Goal: Task Accomplishment & Management: Use online tool/utility

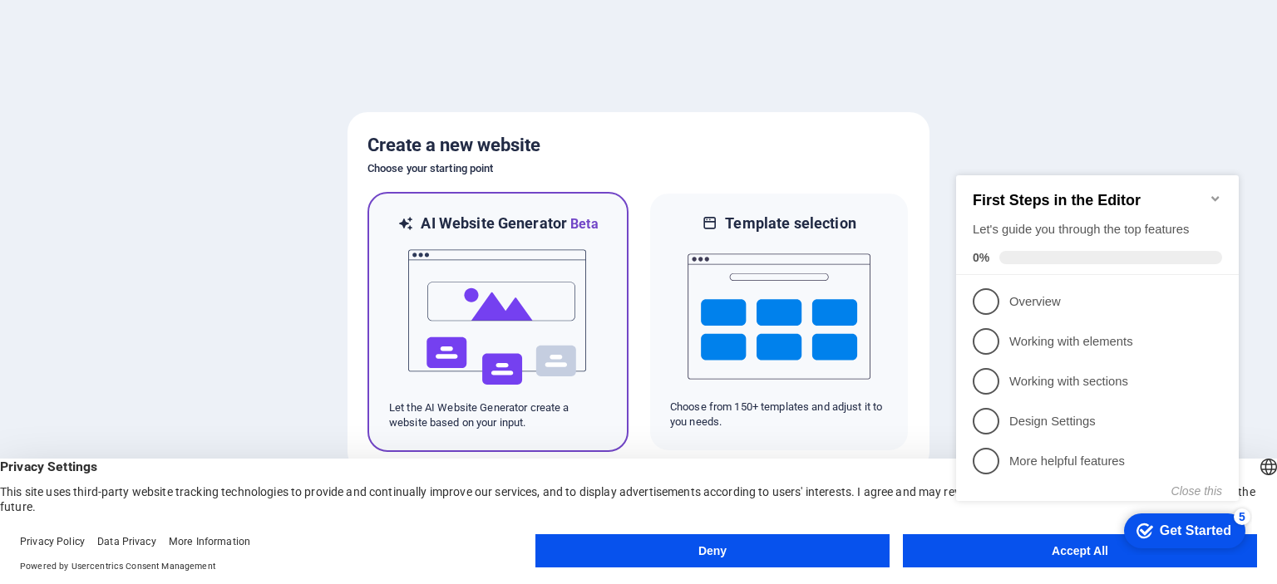
click at [572, 288] on img at bounding box center [497, 317] width 183 height 166
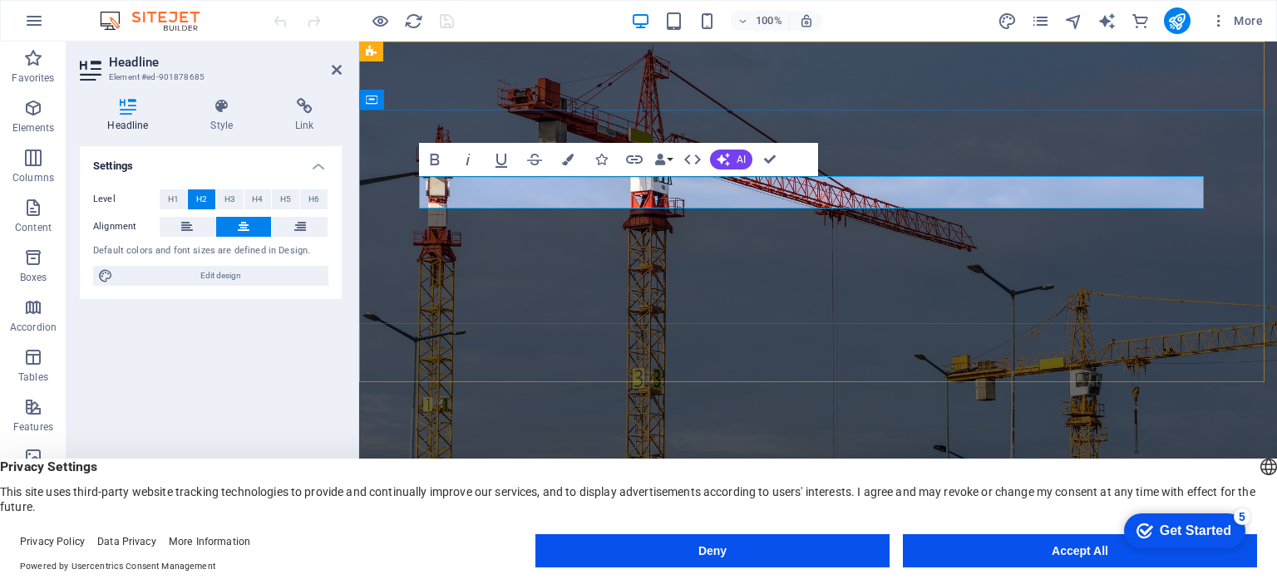
drag, startPoint x: 870, startPoint y: 196, endPoint x: 602, endPoint y: 199, distance: 268.5
click at [745, 155] on span "AI" at bounding box center [740, 160] width 9 height 10
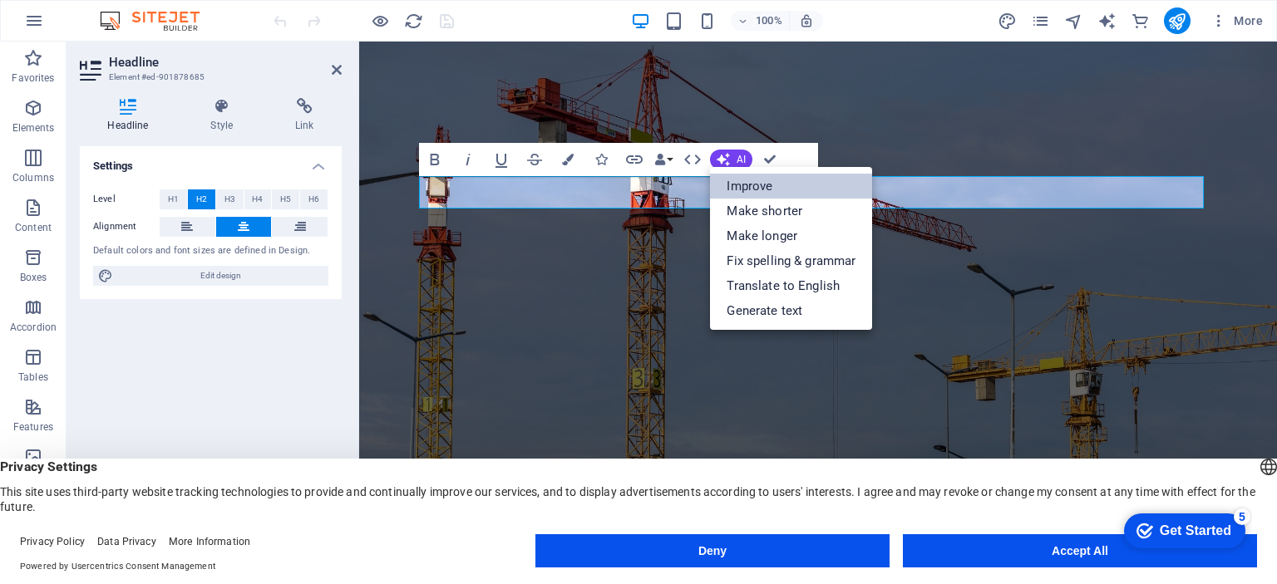
click at [754, 188] on link "Improve" at bounding box center [791, 186] width 162 height 25
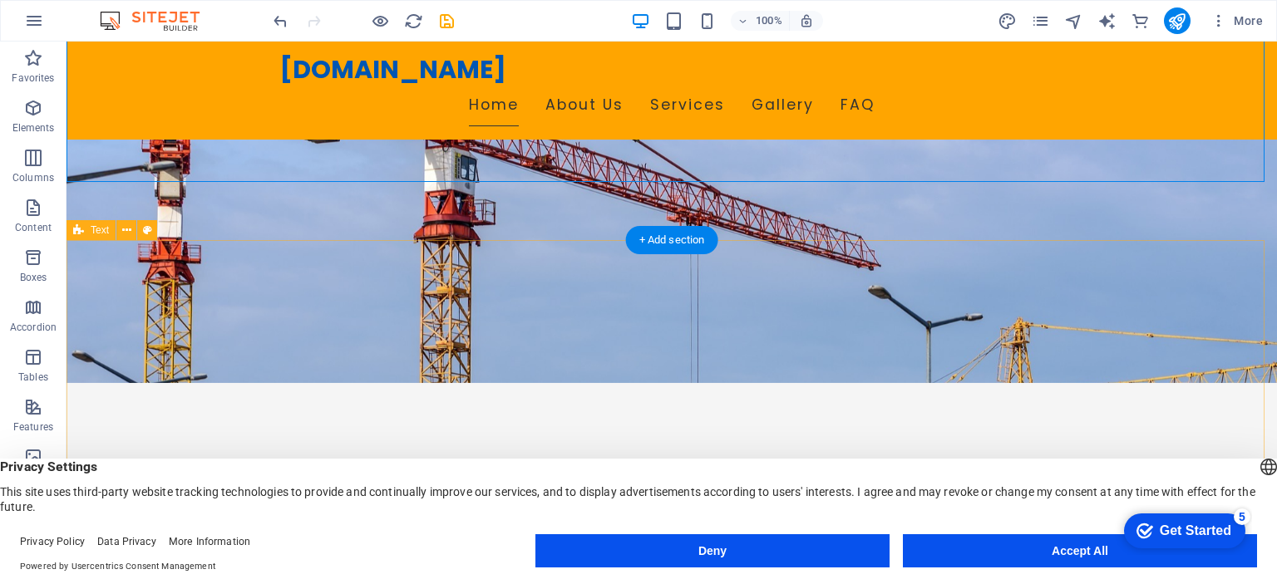
scroll to position [206, 0]
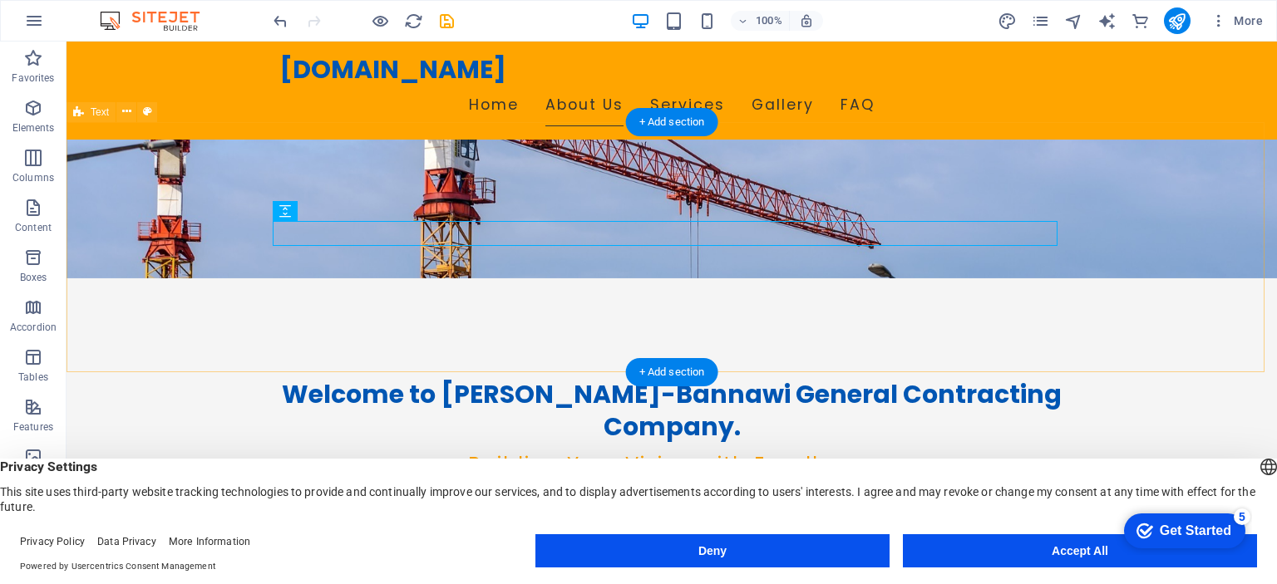
scroll to position [326, 0]
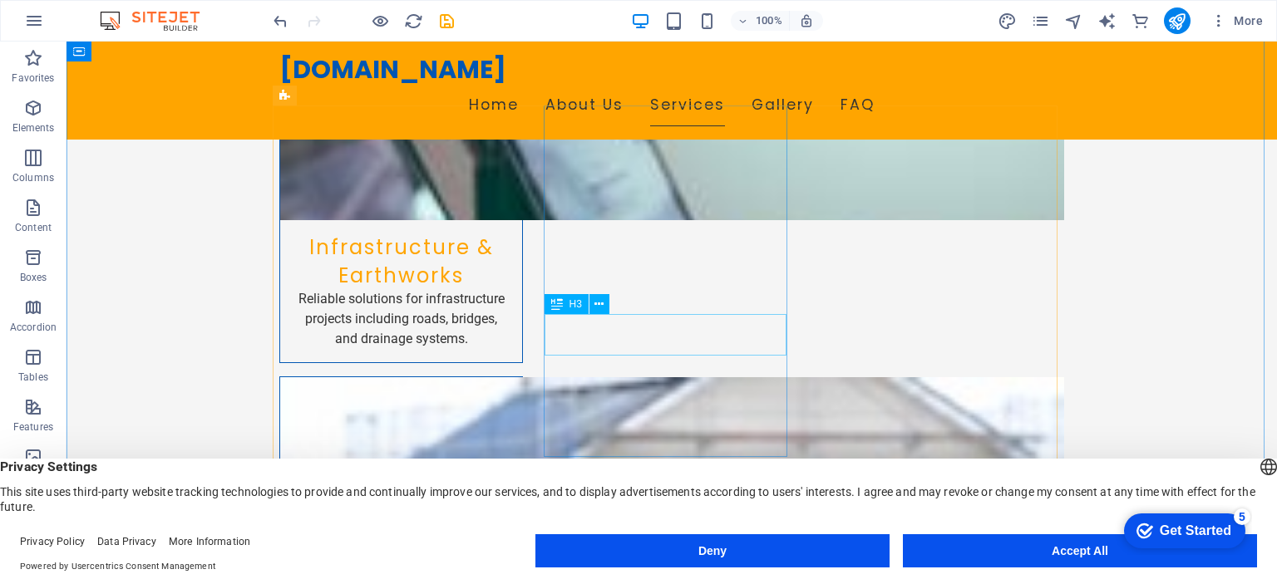
scroll to position [1621, 0]
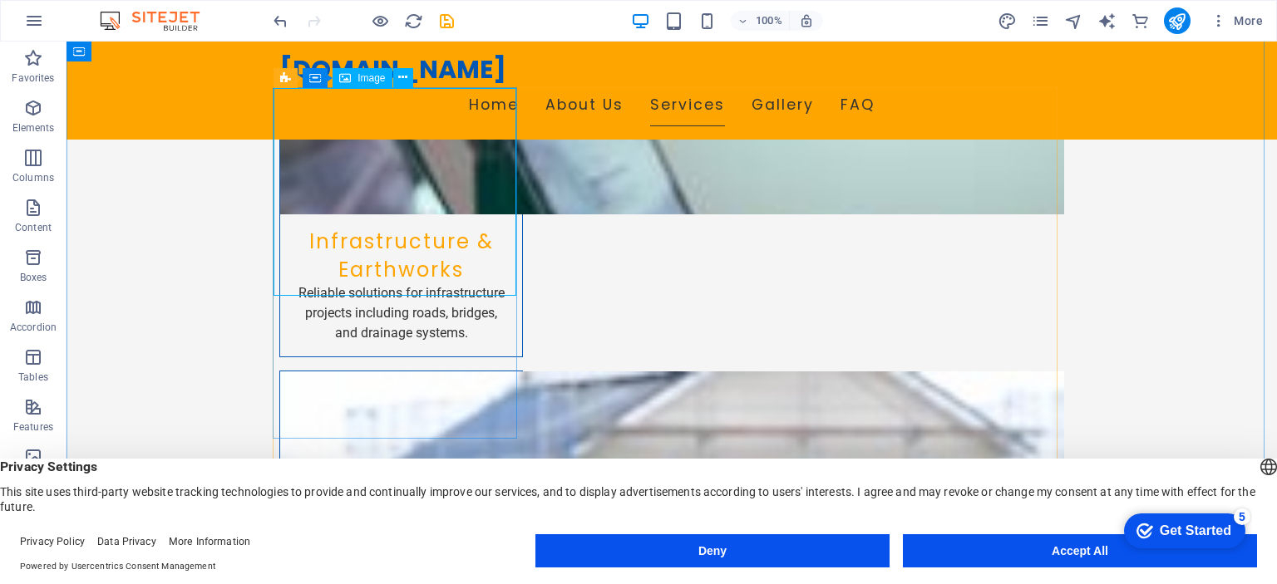
select select "vw"
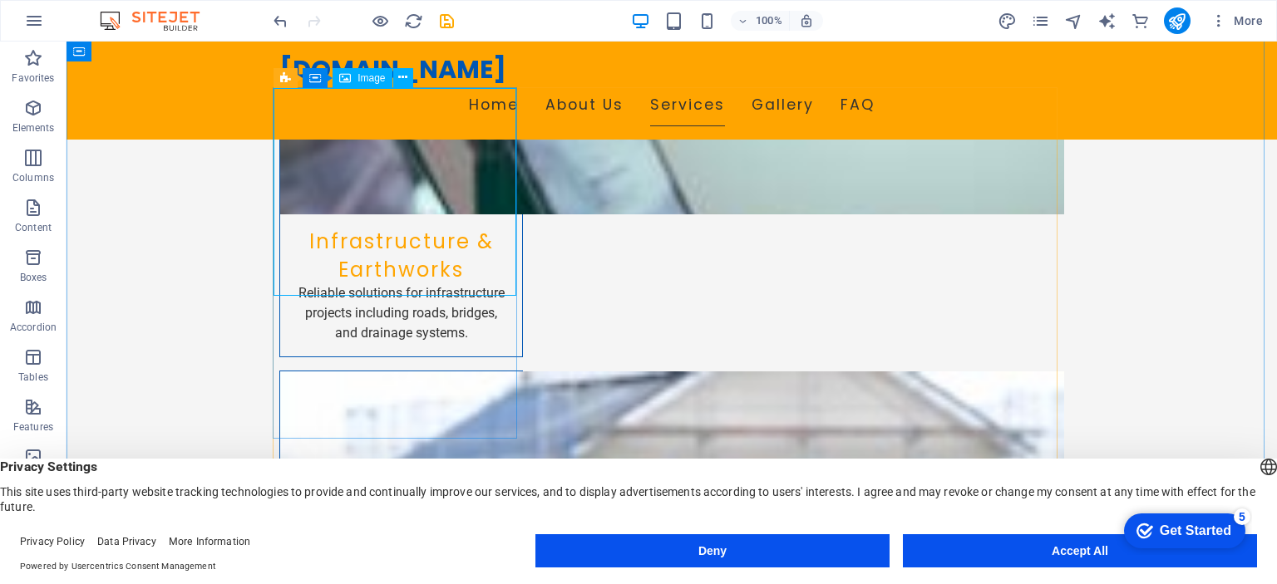
select select "px"
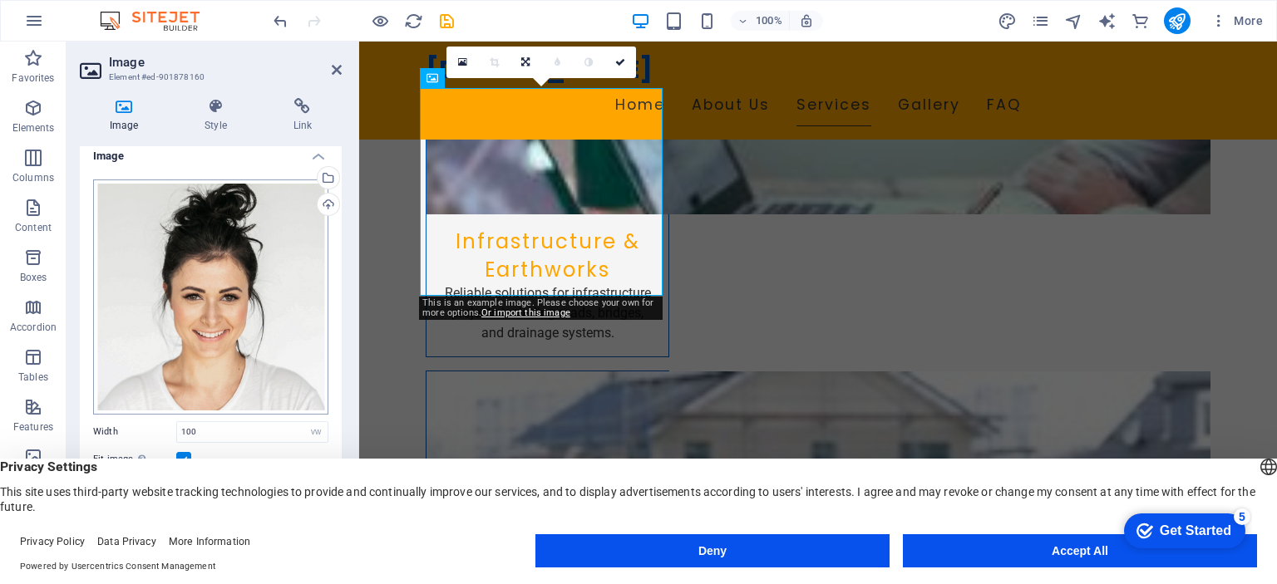
scroll to position [109, 0]
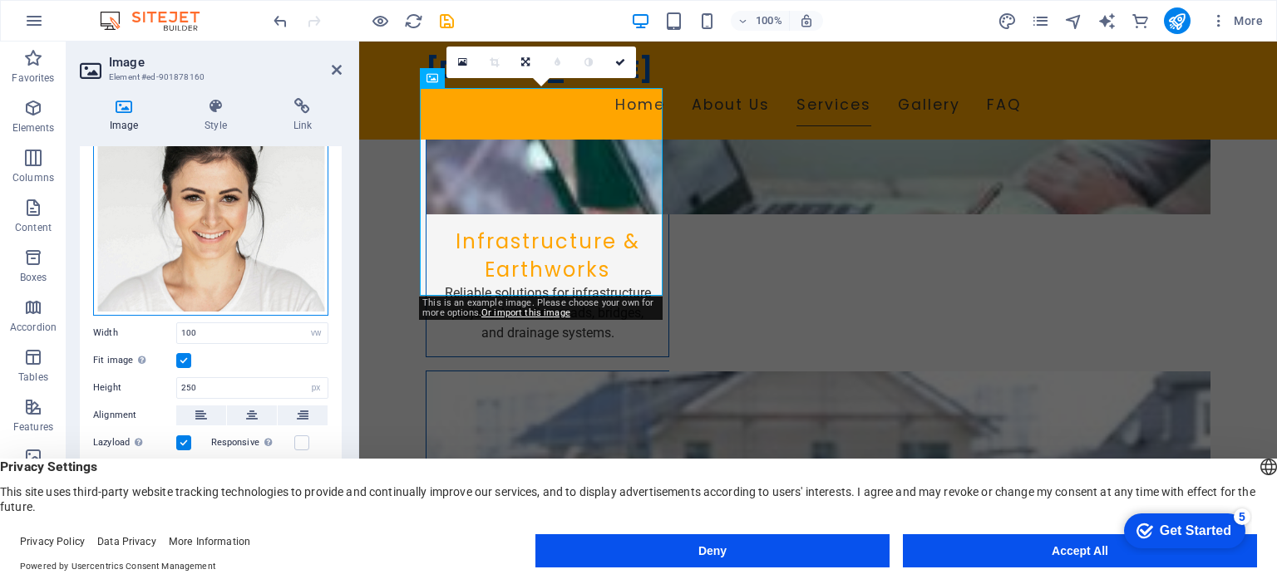
drag, startPoint x: 219, startPoint y: 246, endPoint x: 170, endPoint y: 212, distance: 59.7
click at [170, 212] on div "Drag files here, click to choose files or select files from Files or our free s…" at bounding box center [210, 198] width 235 height 235
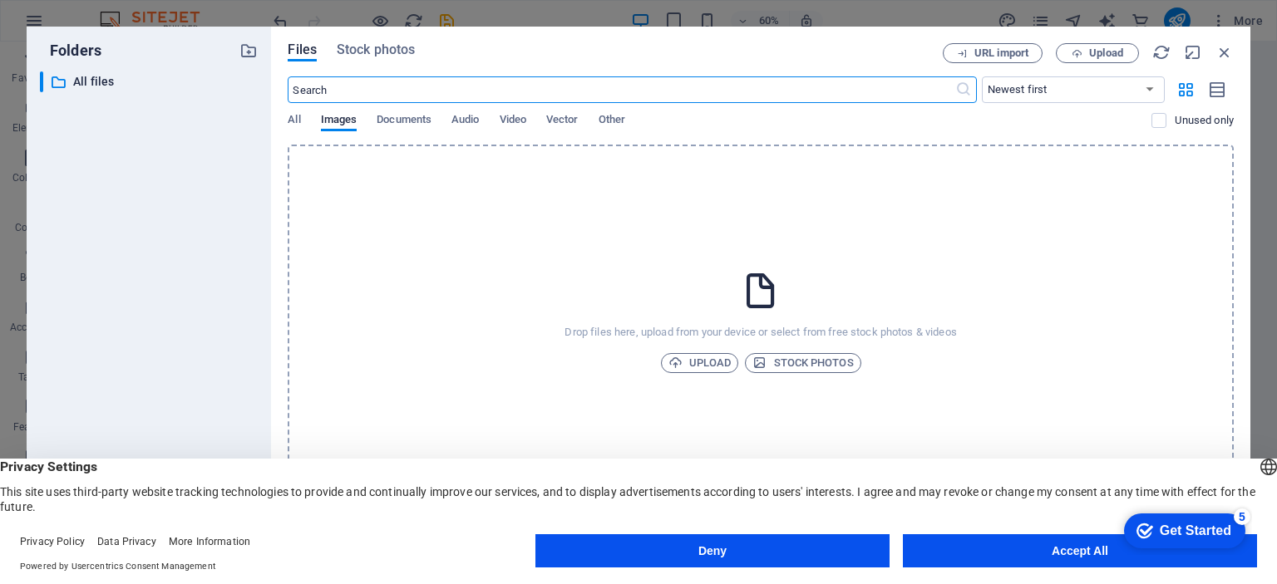
scroll to position [1678, 0]
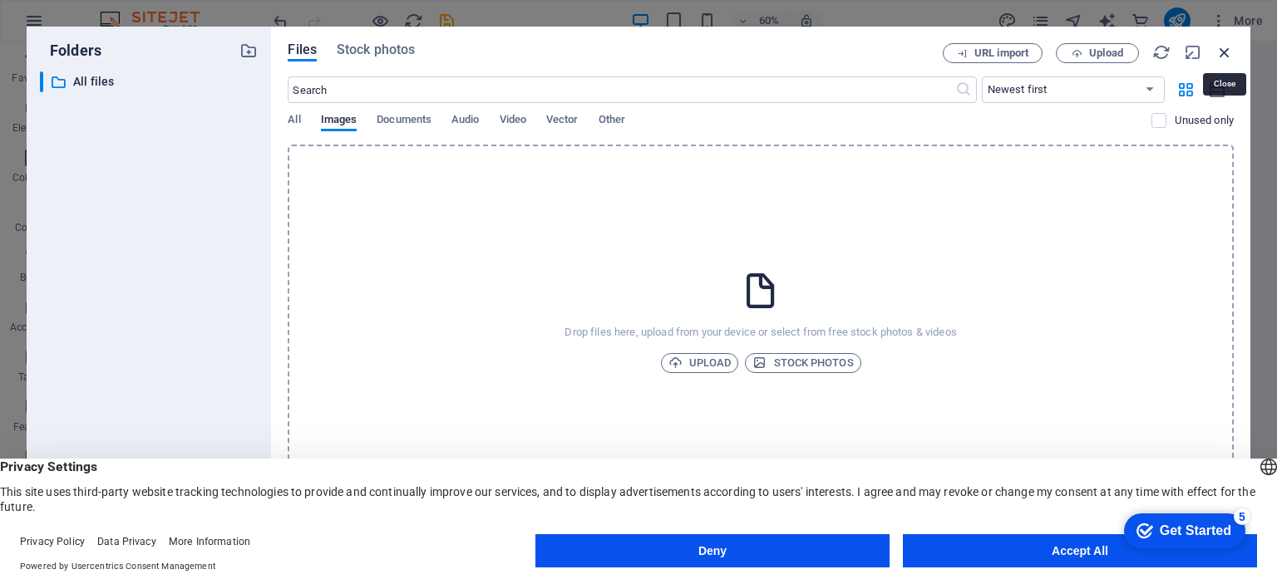
click at [1227, 43] on icon "button" at bounding box center [1224, 52] width 18 height 18
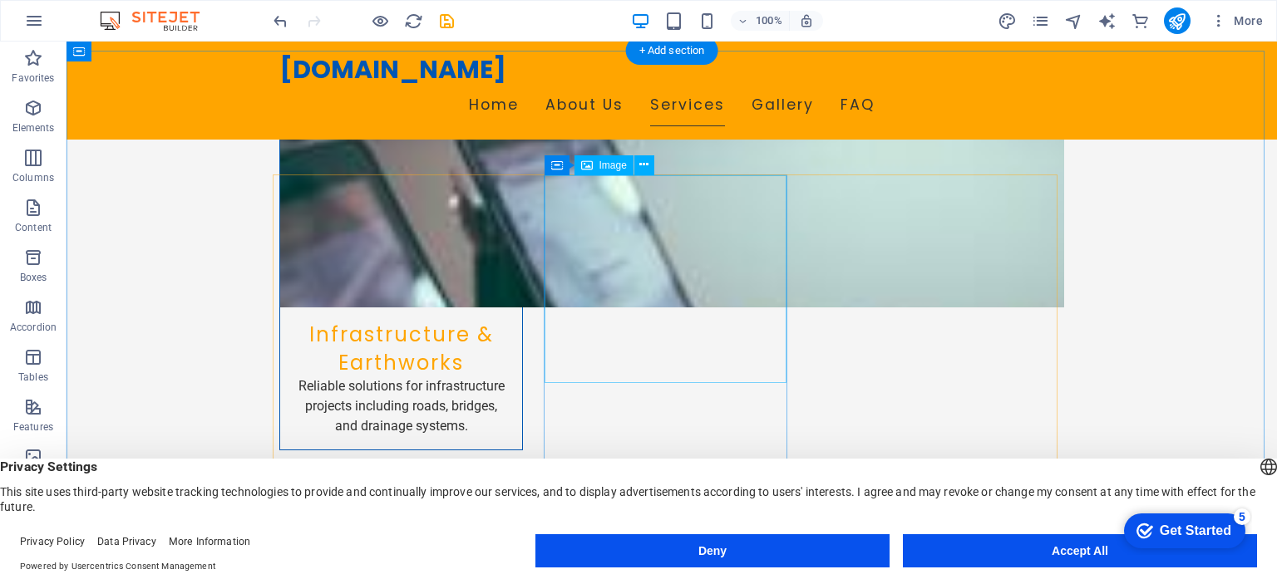
scroll to position [1526, 0]
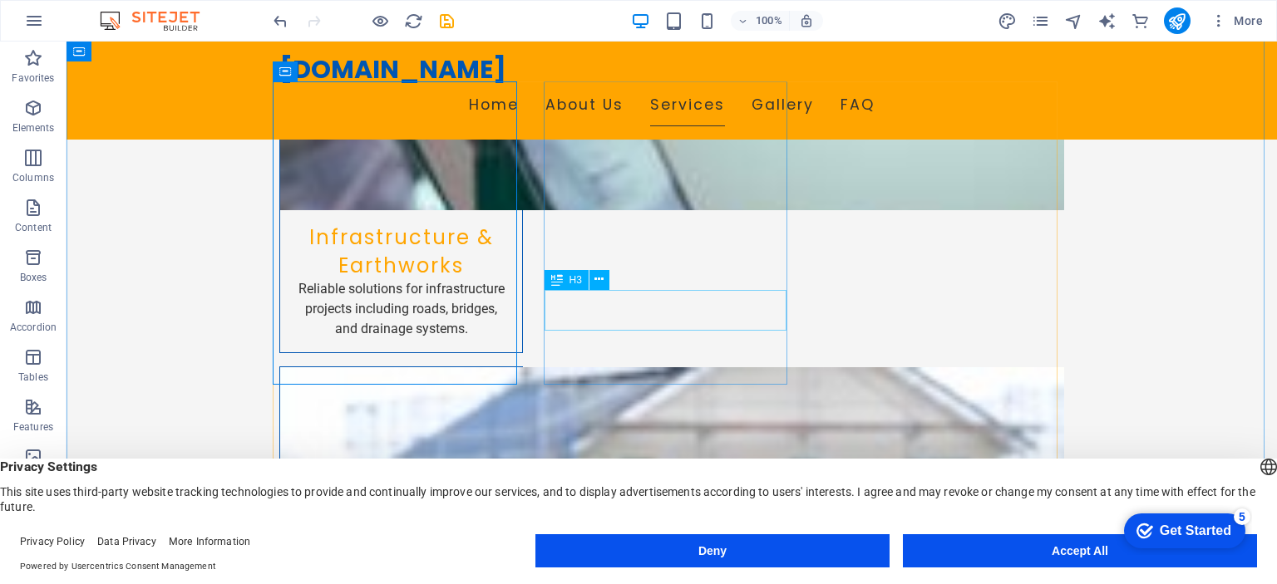
scroll to position [1628, 0]
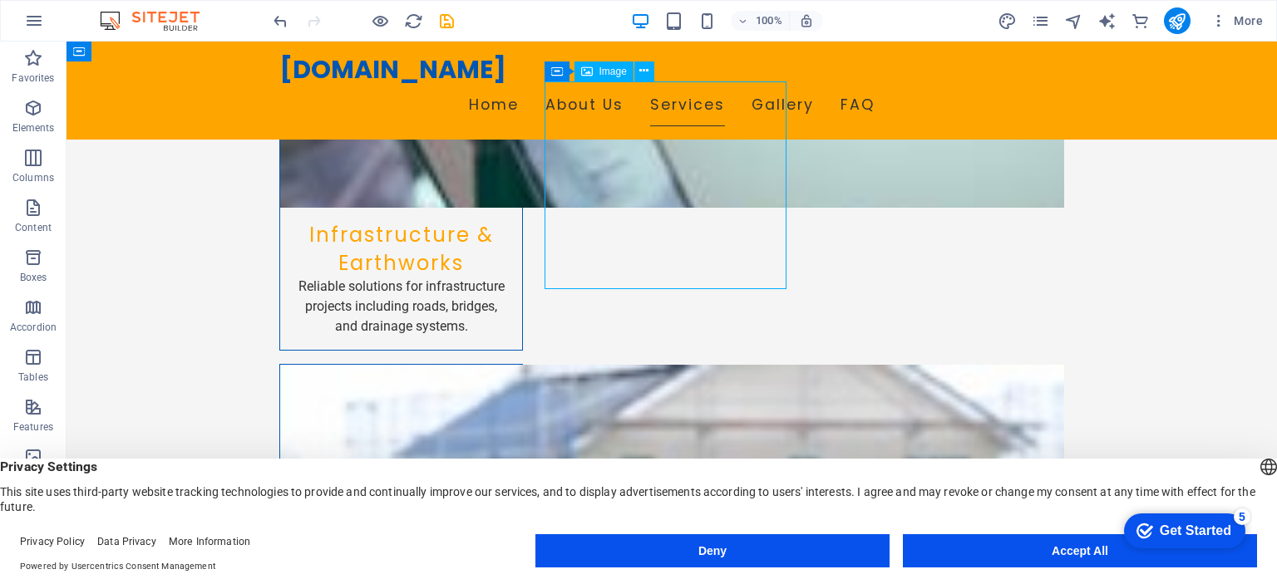
select select "vw"
select select "px"
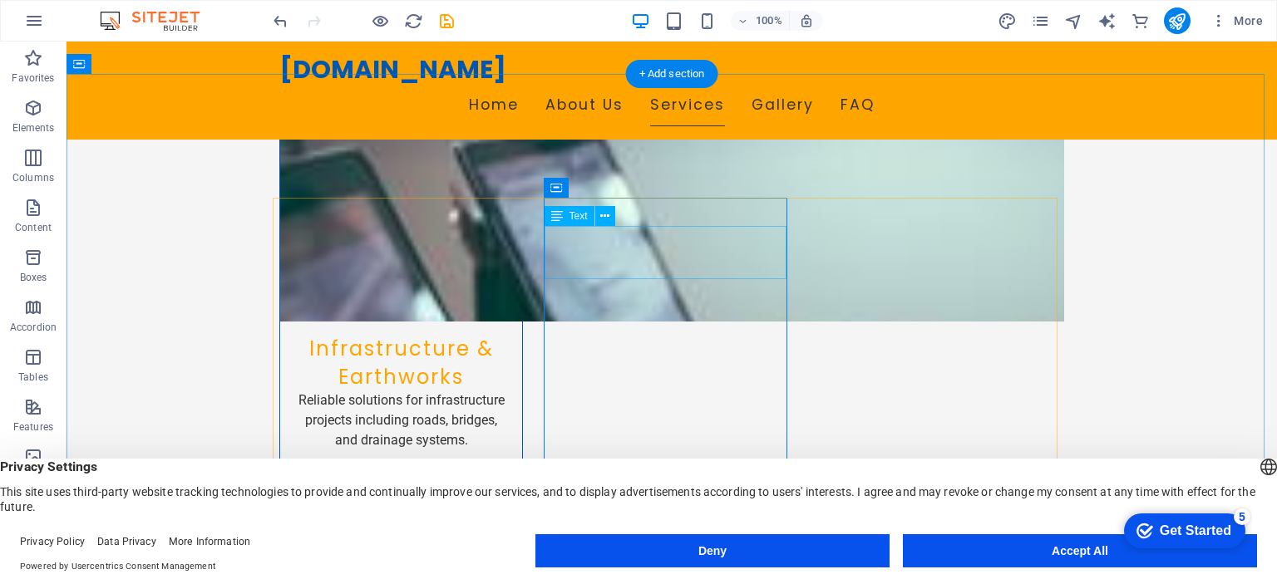
scroll to position [1509, 0]
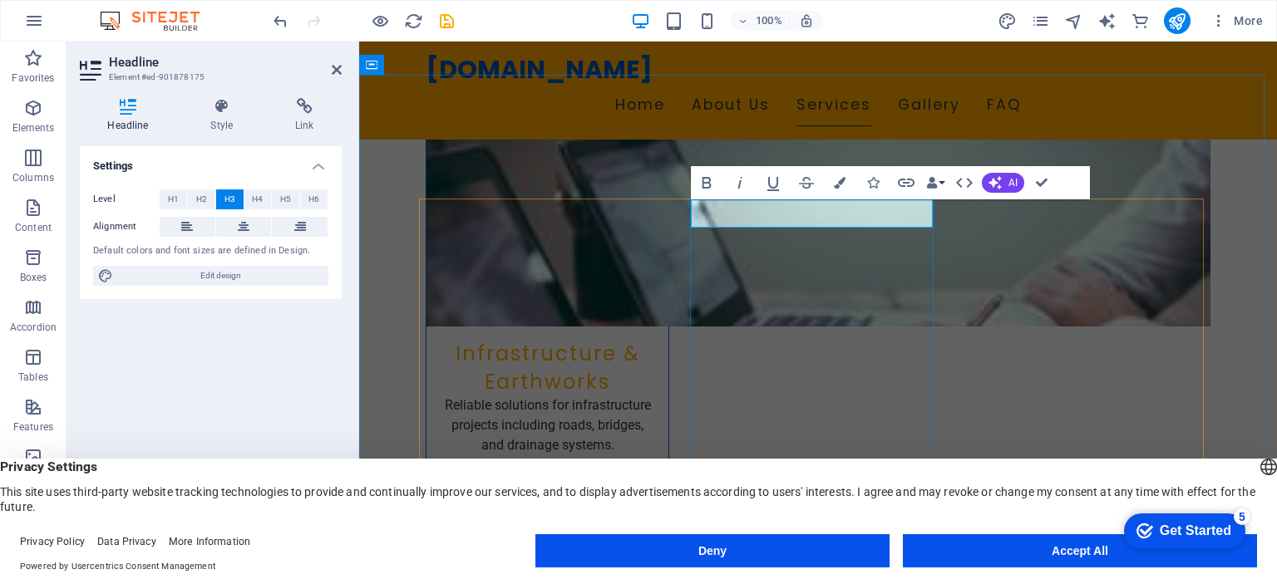
drag, startPoint x: 906, startPoint y: 214, endPoint x: 711, endPoint y: 217, distance: 194.5
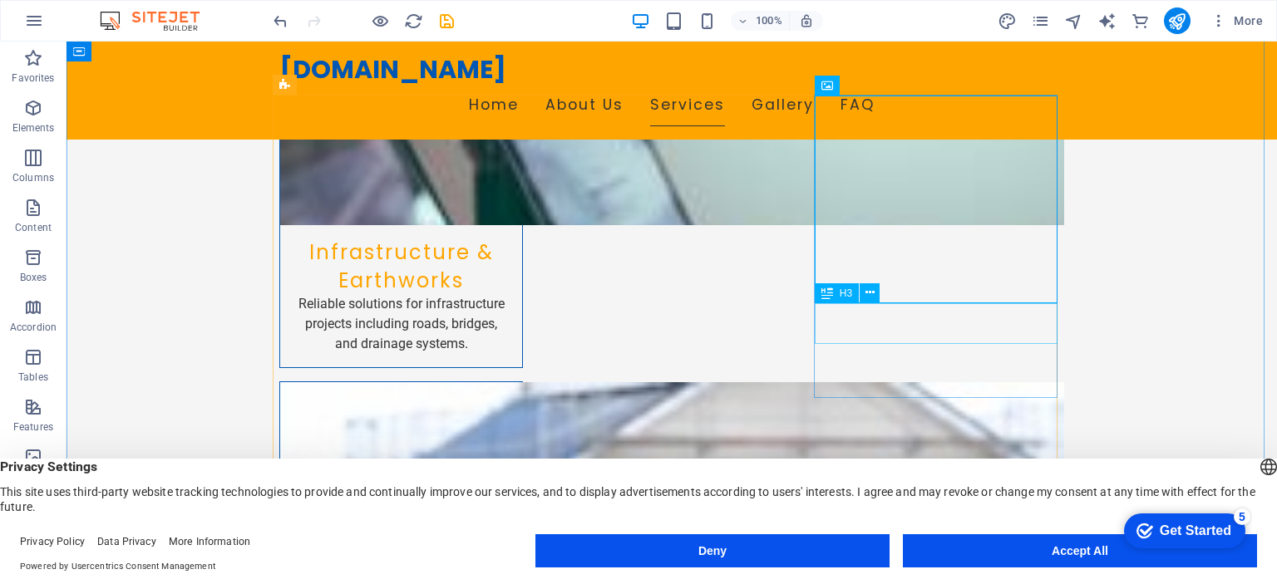
scroll to position [1609, 0]
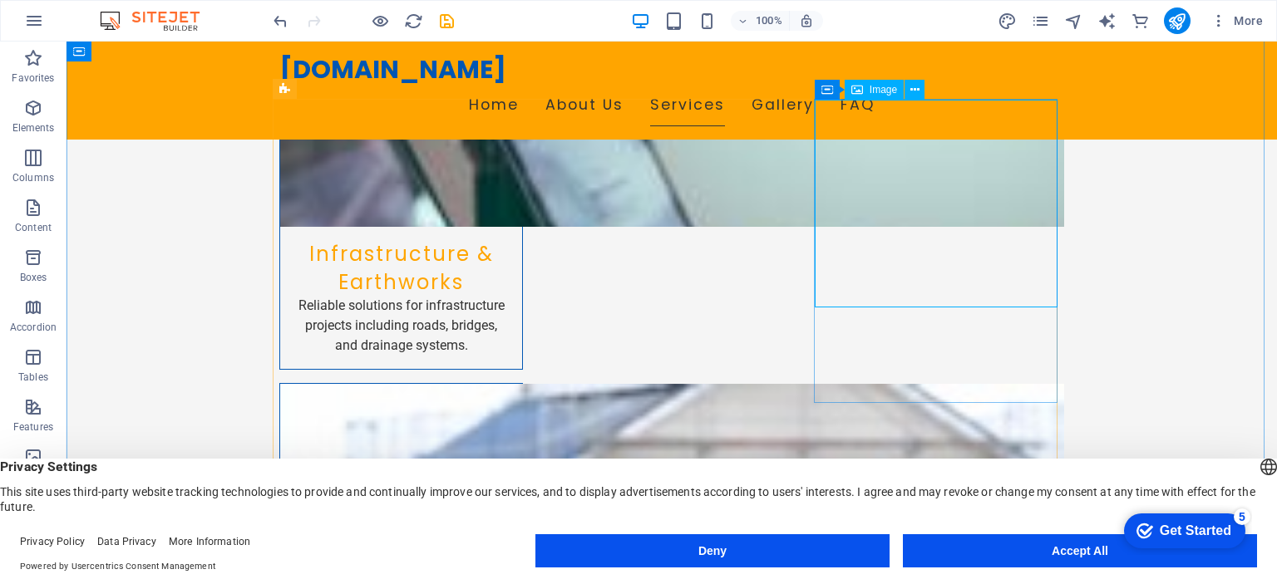
select select "vw"
select select "px"
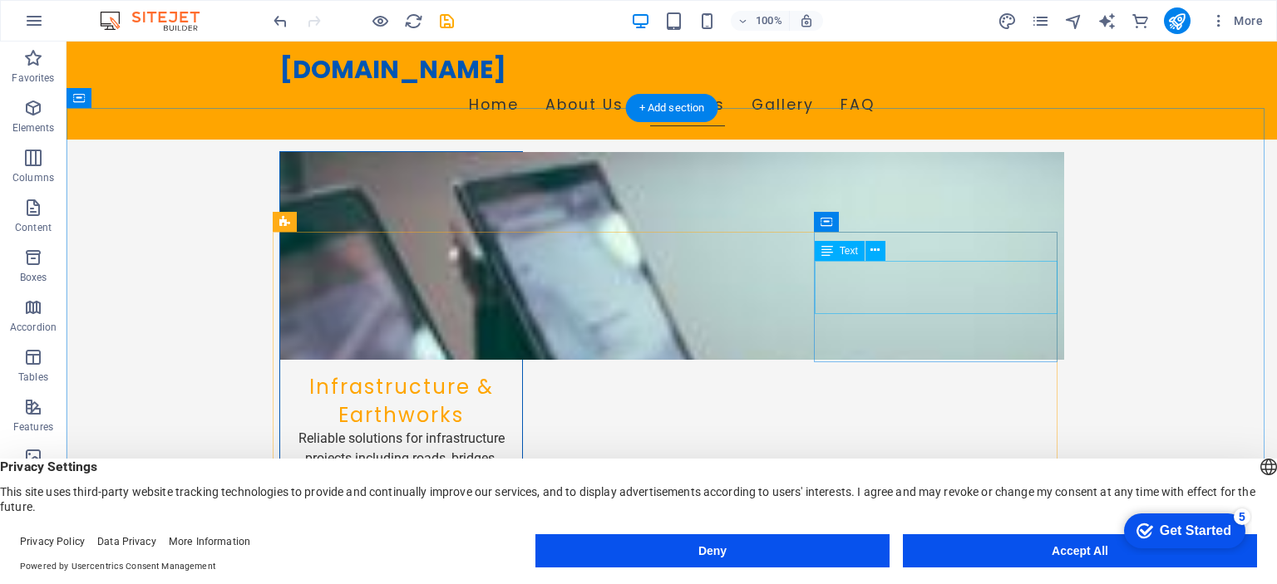
scroll to position [1526, 0]
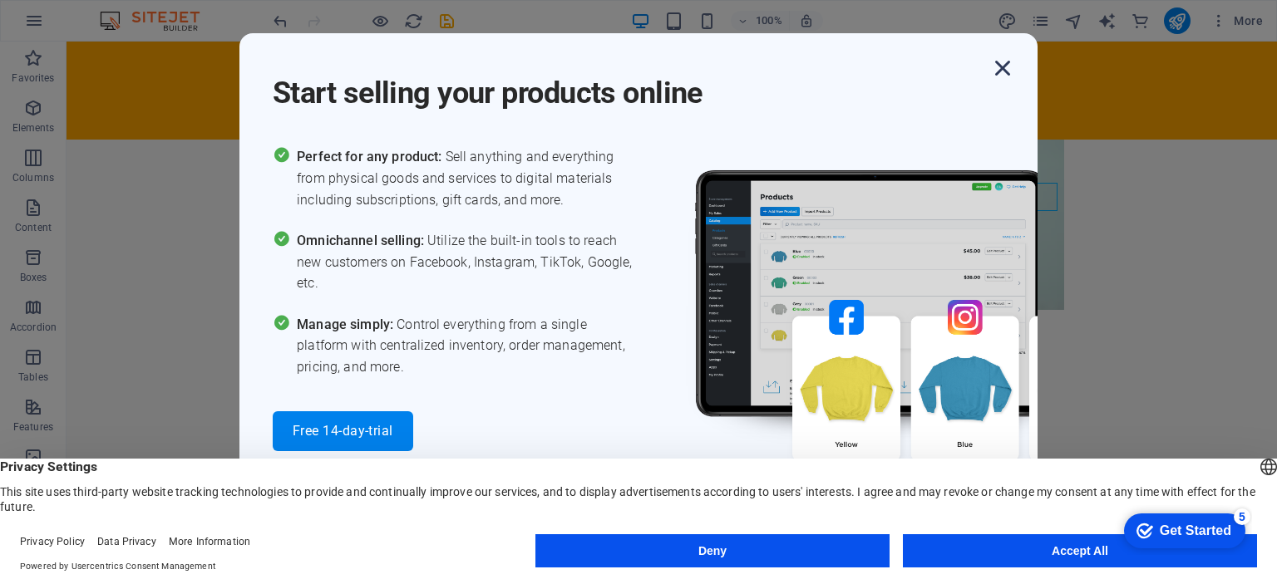
click at [1008, 68] on icon "button" at bounding box center [1002, 68] width 30 height 30
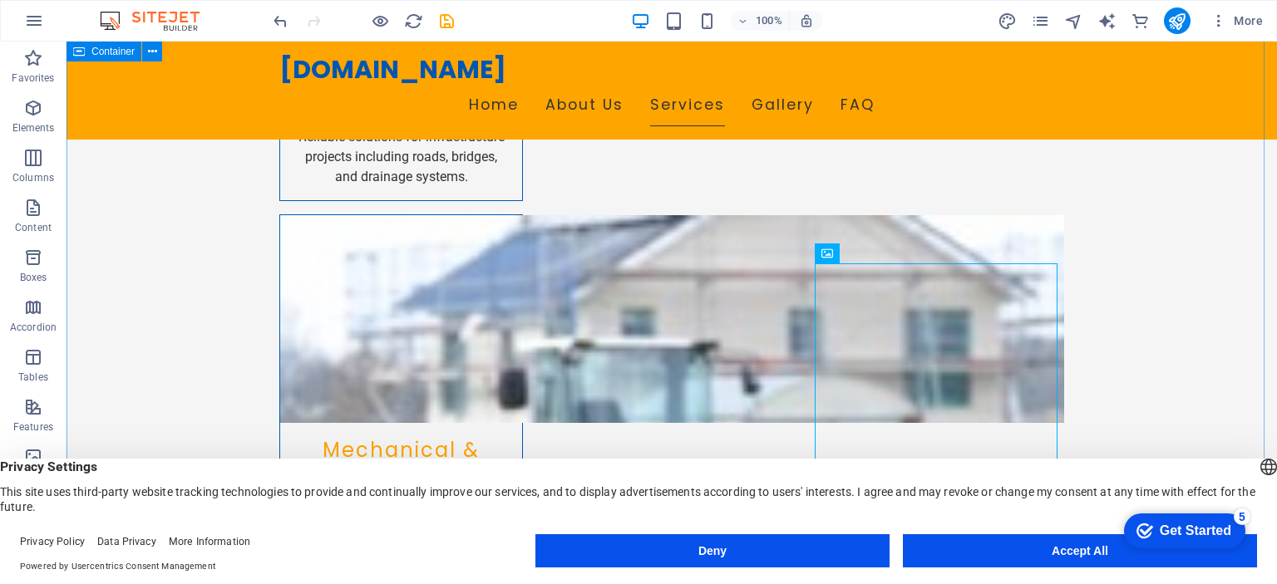
scroll to position [1779, 0]
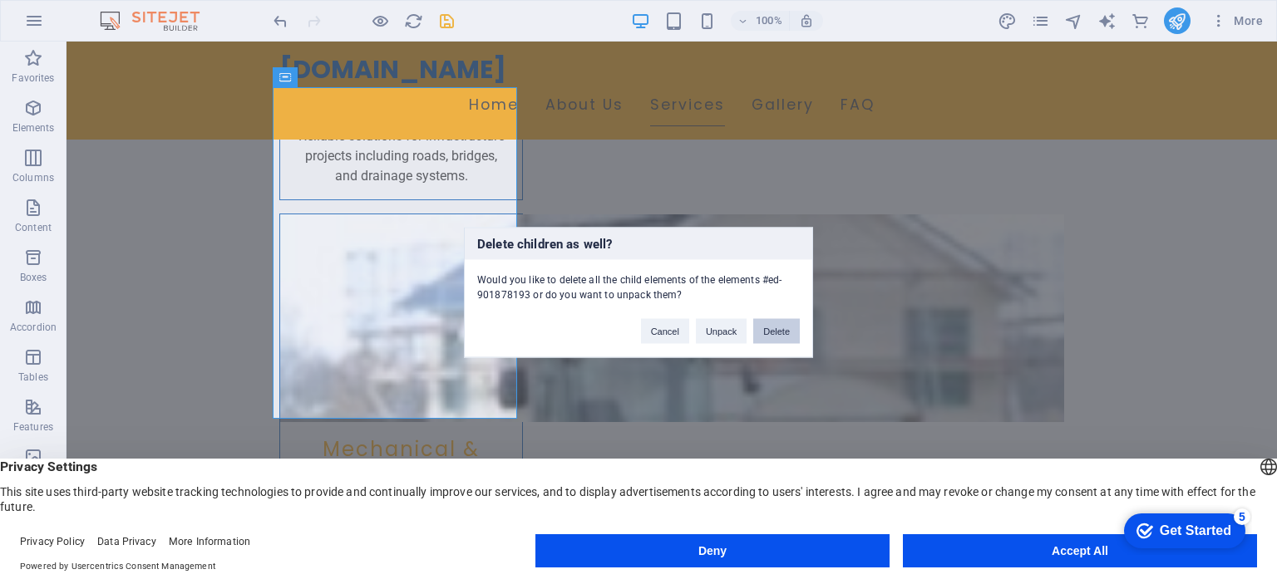
click at [770, 332] on button "Delete" at bounding box center [776, 330] width 47 height 25
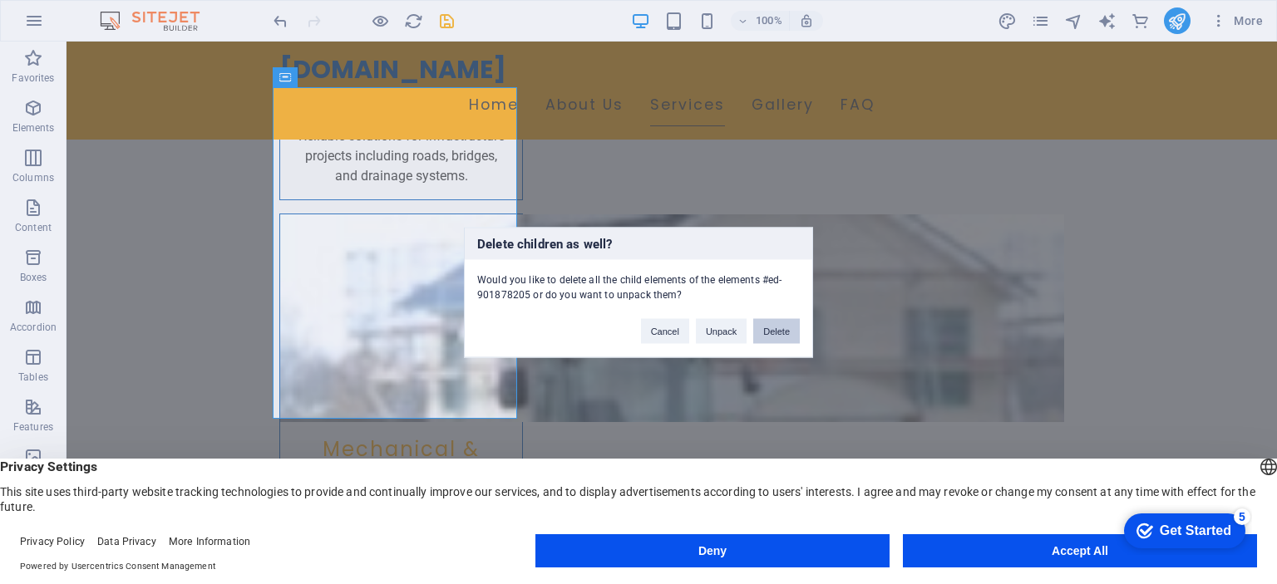
click at [785, 335] on button "Delete" at bounding box center [776, 330] width 47 height 25
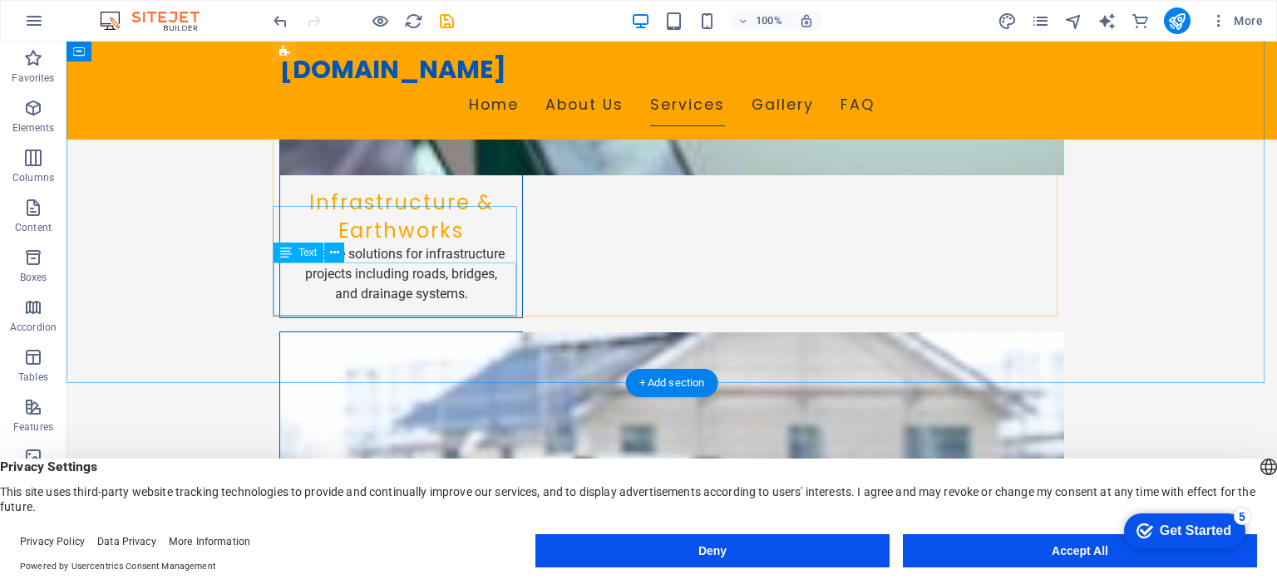
scroll to position [1659, 0]
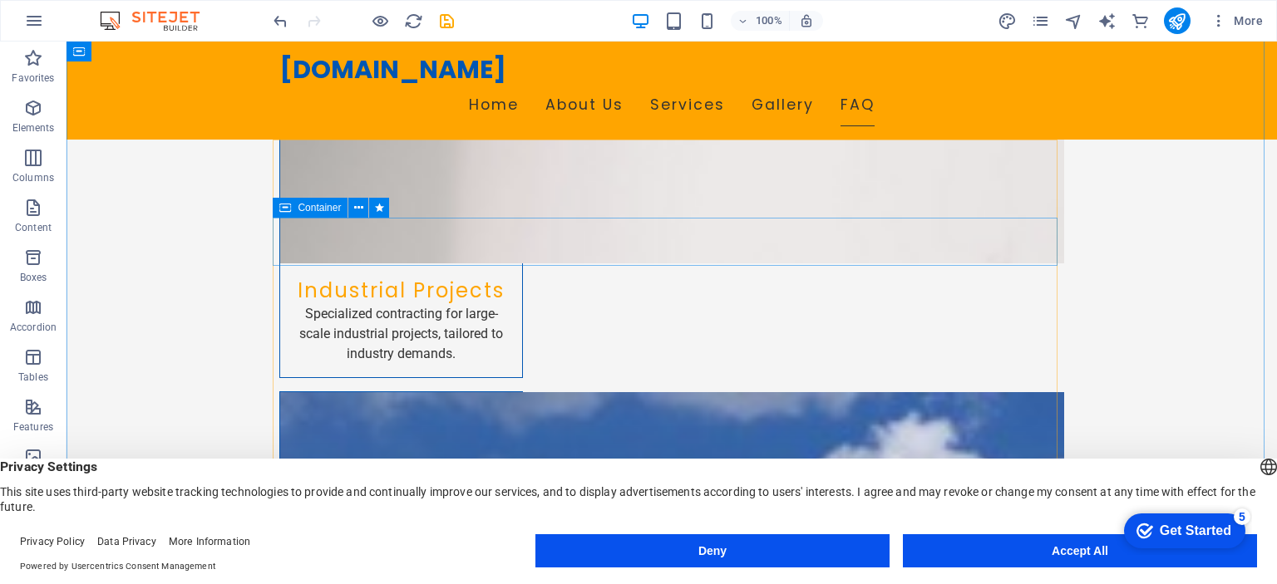
scroll to position [2306, 0]
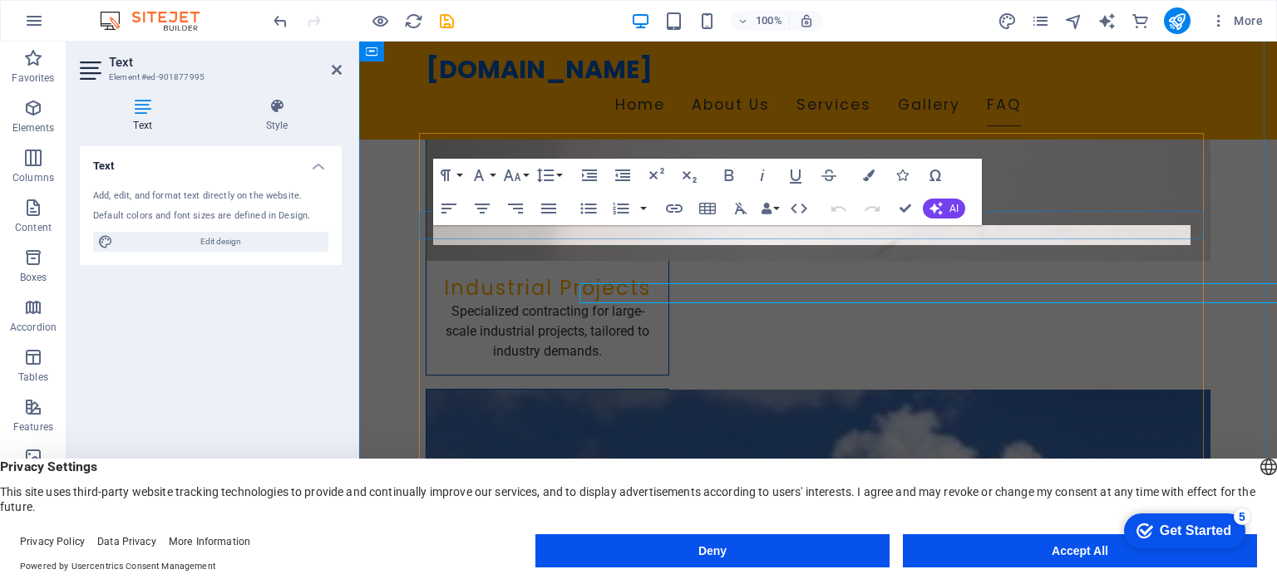
scroll to position [2247, 0]
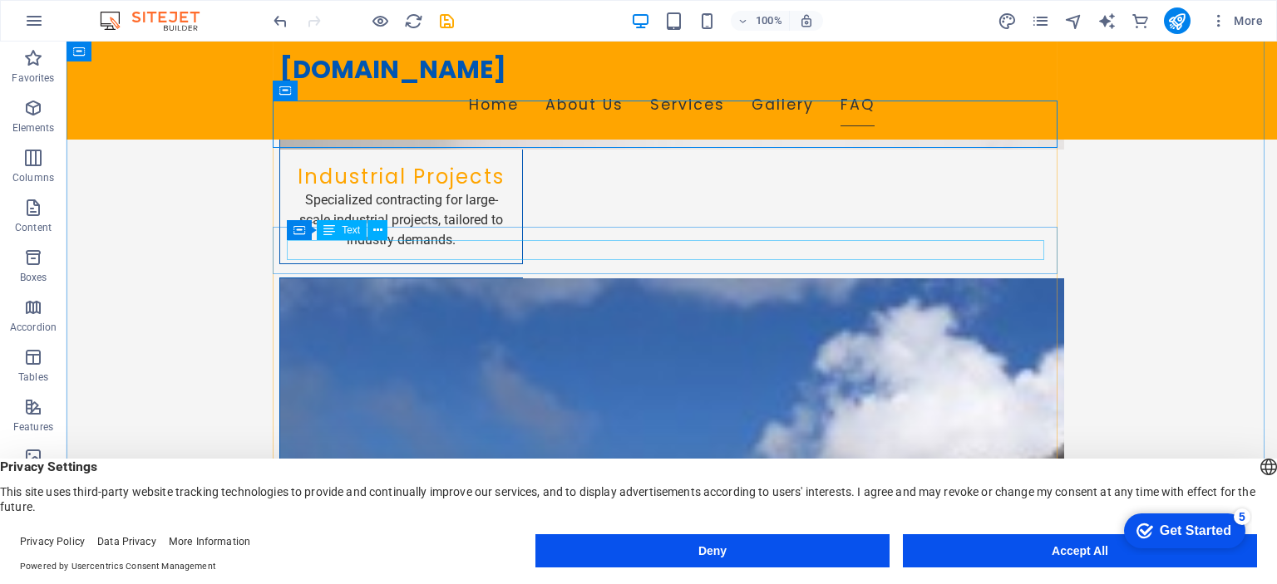
scroll to position [2439, 0]
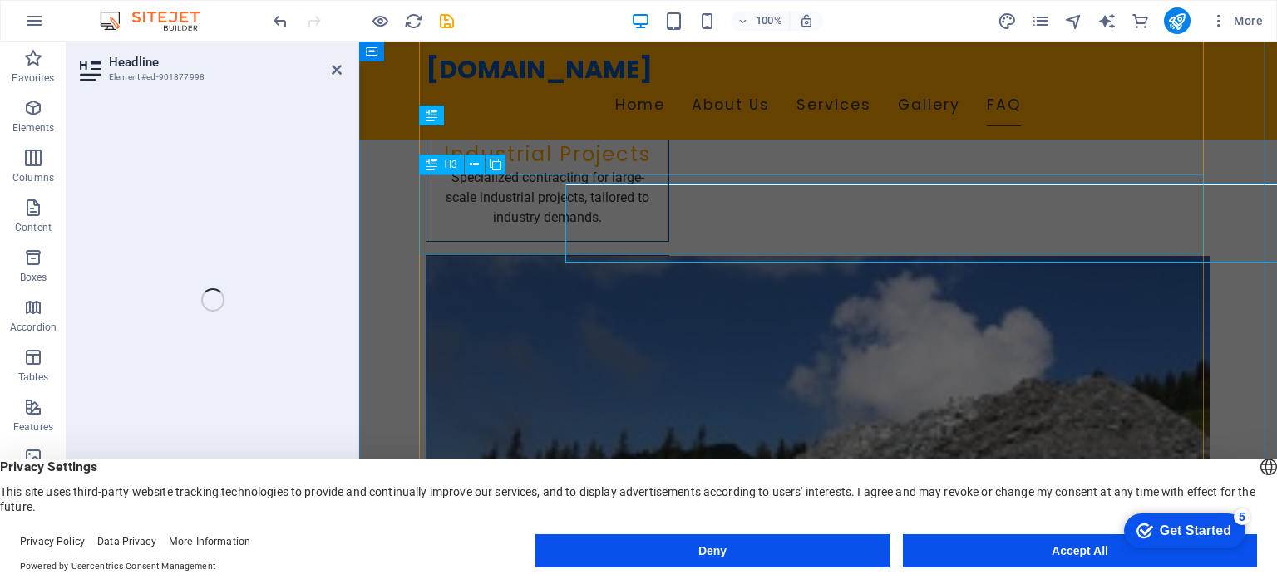
scroll to position [2380, 0]
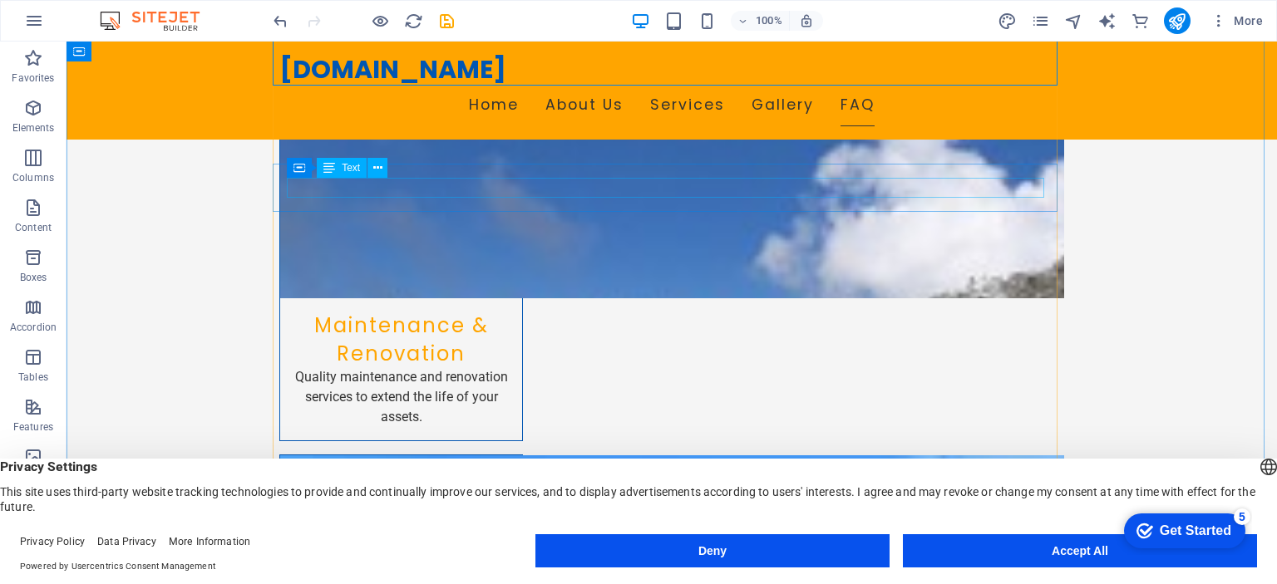
scroll to position [2606, 0]
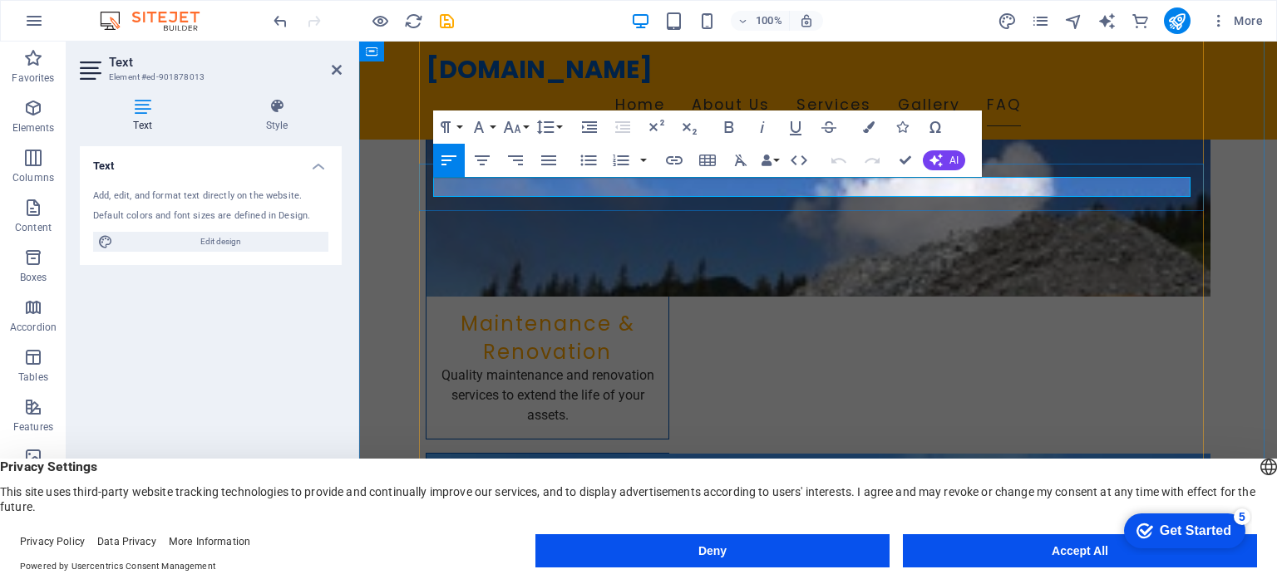
scroll to position [2547, 0]
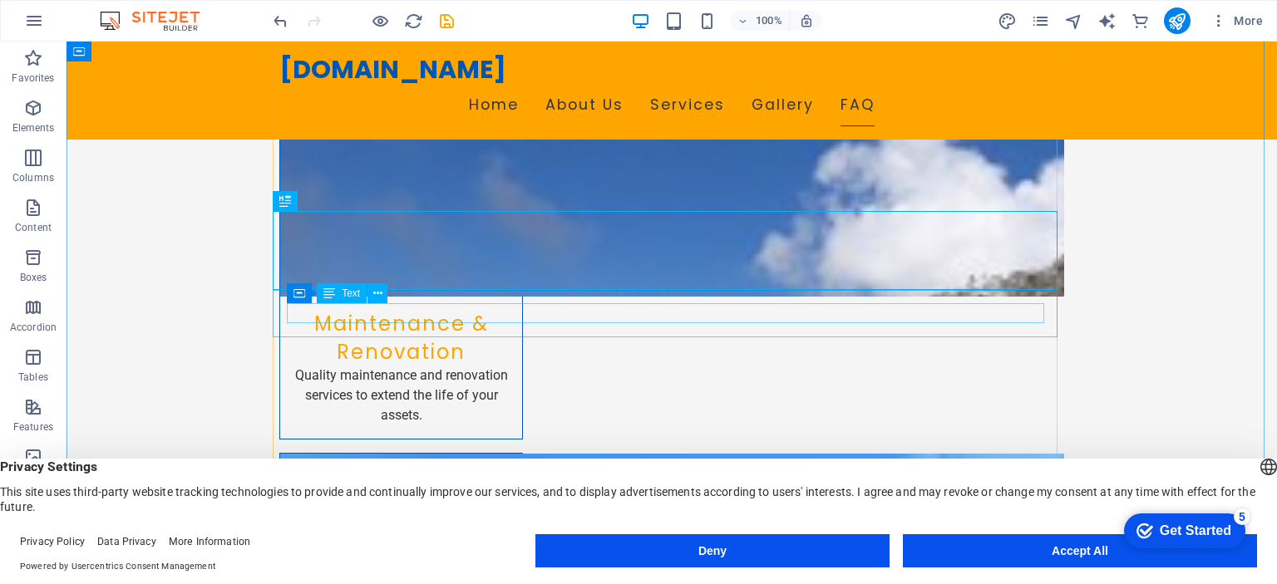
scroll to position [2643, 0]
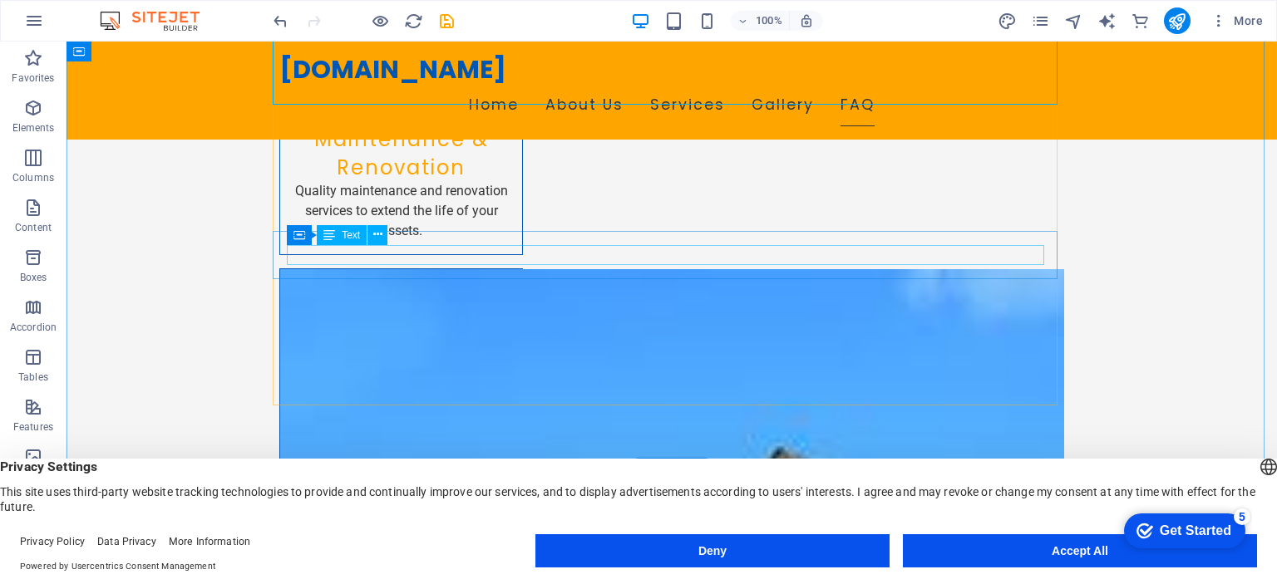
scroll to position [2801, 0]
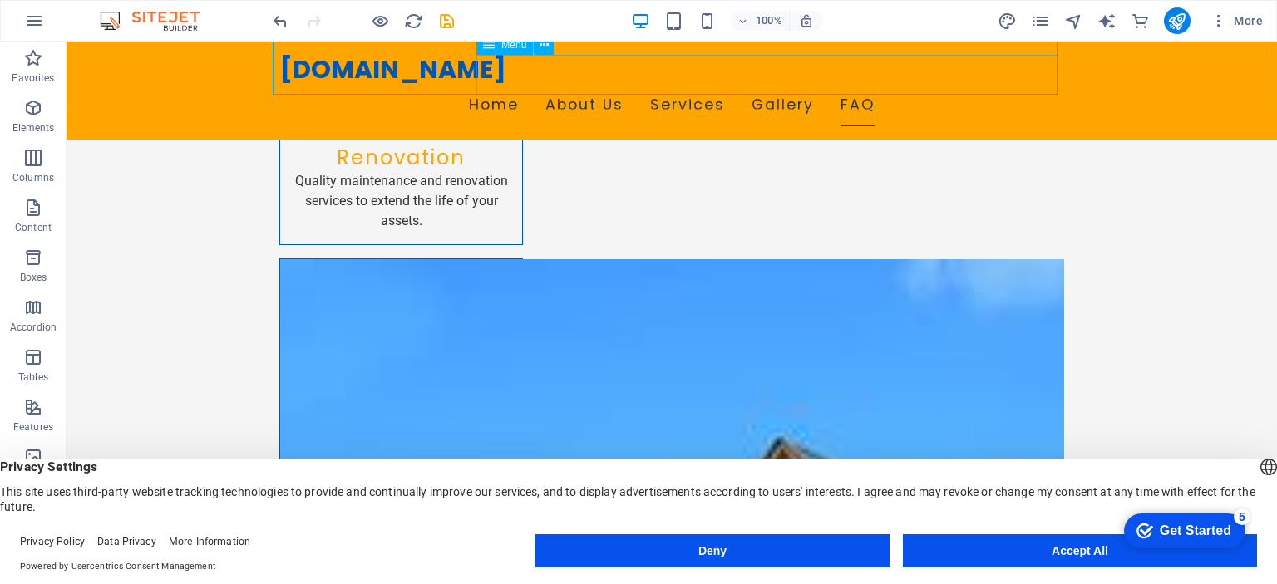
click at [674, 85] on nav "Home About Us Services Gallery FAQ" at bounding box center [671, 106] width 785 height 42
click at [691, 85] on nav "Home About Us Services Gallery FAQ" at bounding box center [671, 106] width 785 height 42
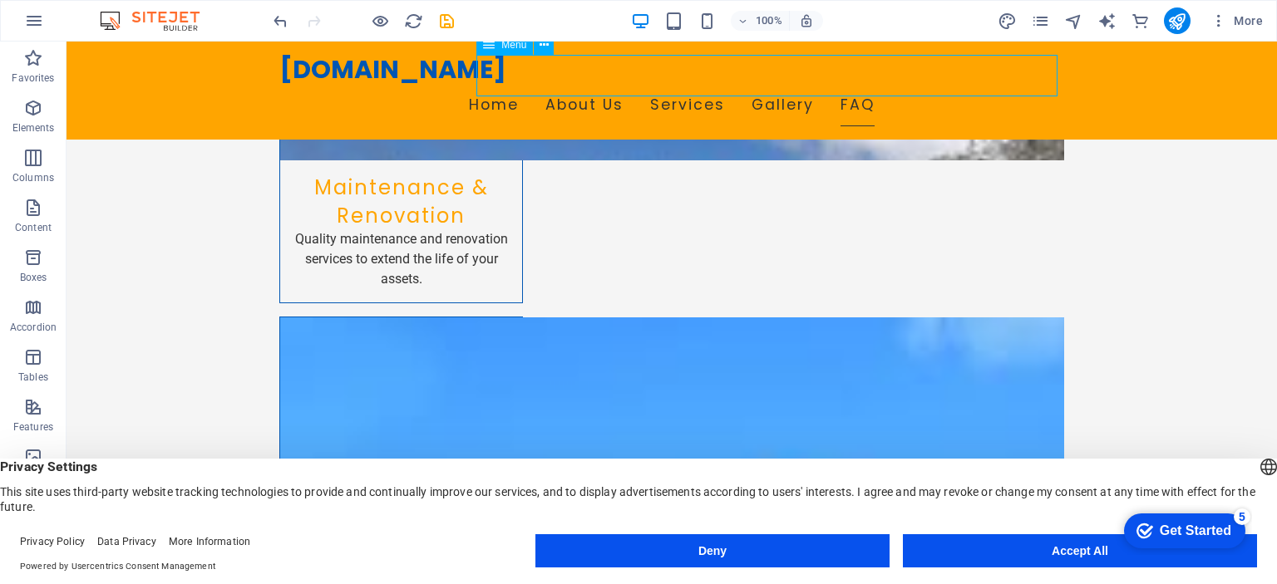
select select
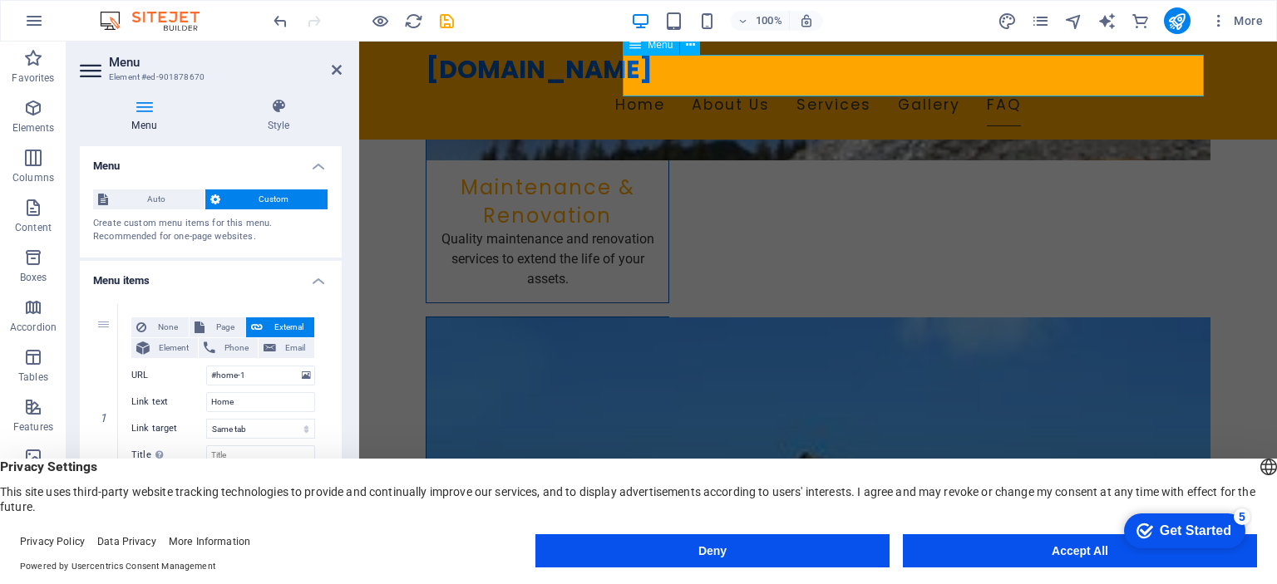
click at [805, 85] on nav "Home About Us Services Gallery FAQ" at bounding box center [818, 106] width 785 height 42
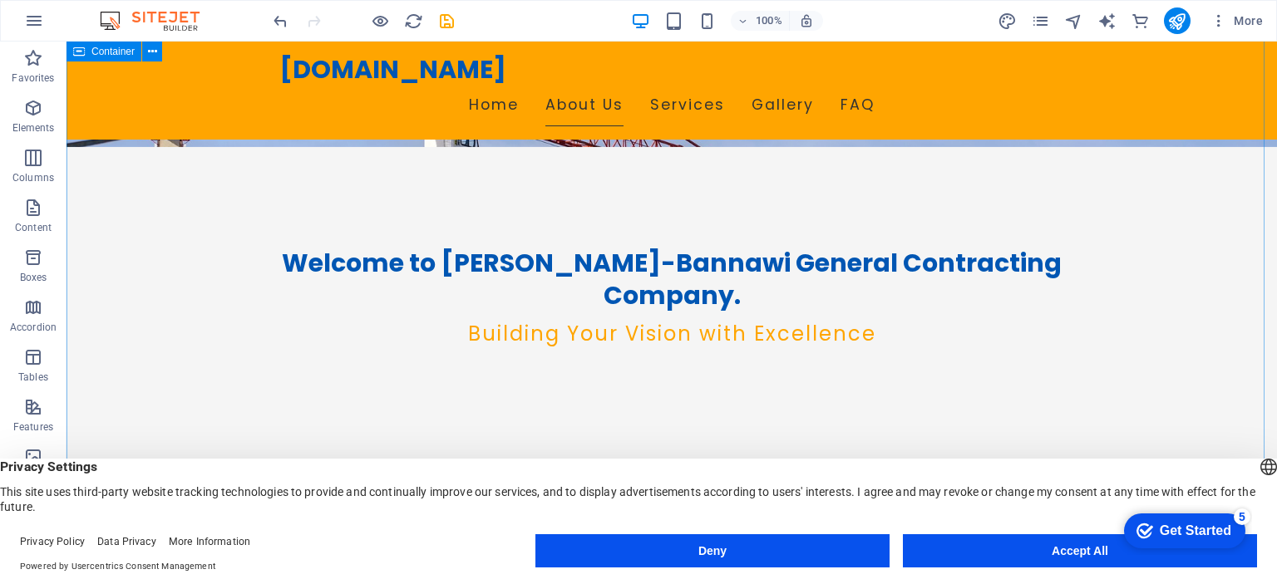
scroll to position [0, 0]
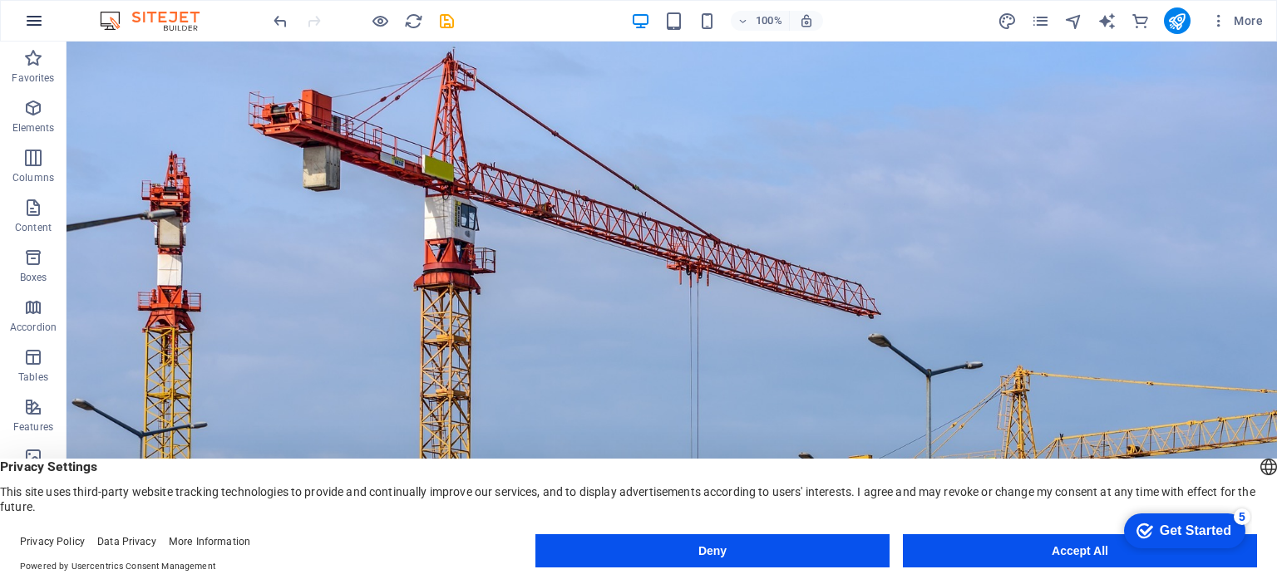
click at [35, 24] on icon "button" at bounding box center [34, 21] width 20 height 20
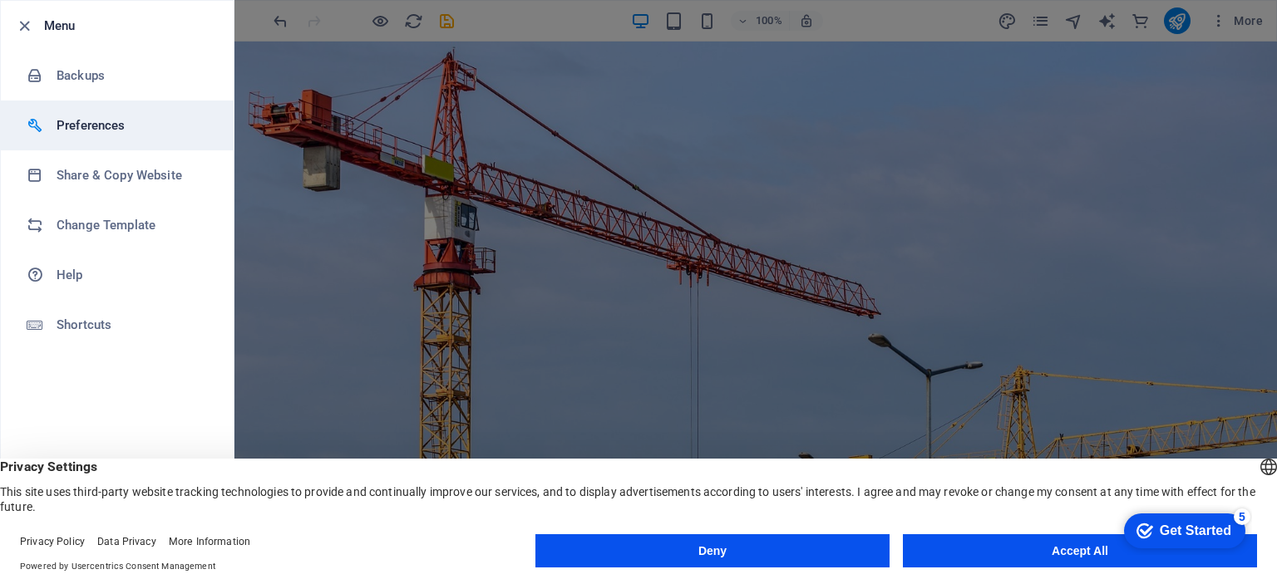
click at [91, 121] on h6 "Preferences" at bounding box center [134, 126] width 154 height 20
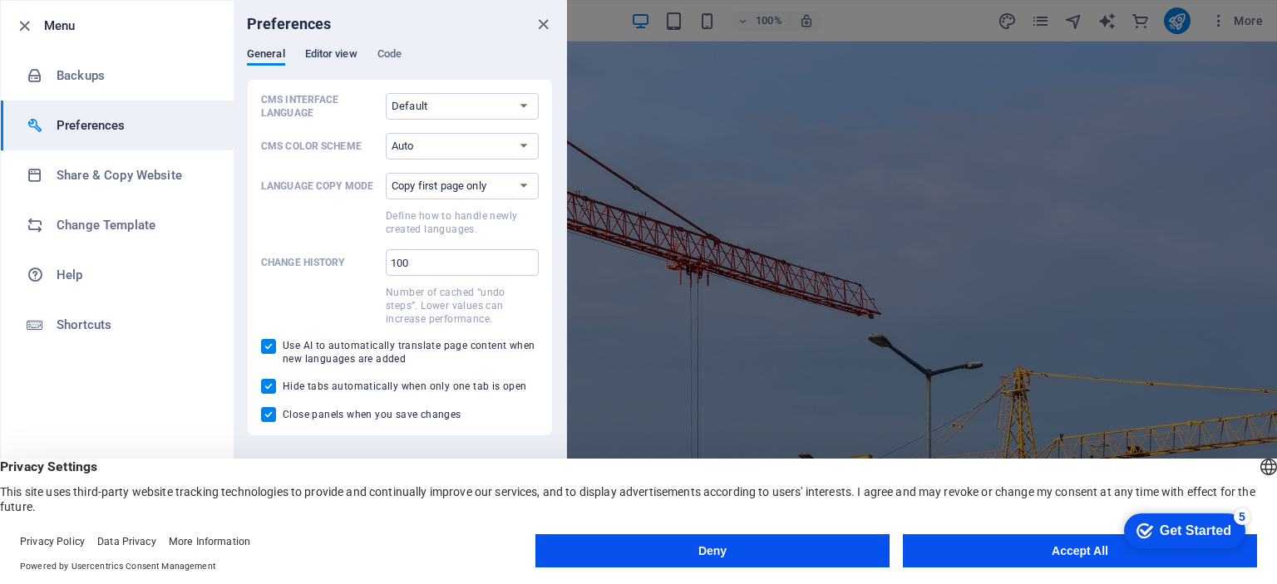
click at [343, 62] on span "Editor view" at bounding box center [331, 55] width 52 height 23
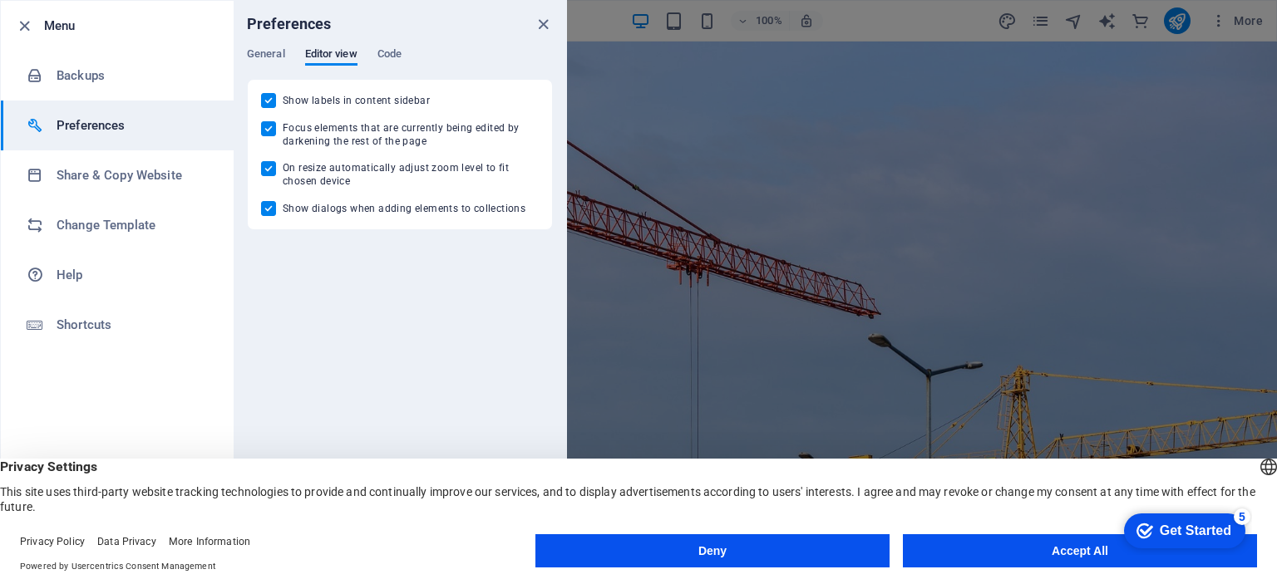
click at [1019, 554] on button "Accept All" at bounding box center [1080, 550] width 354 height 33
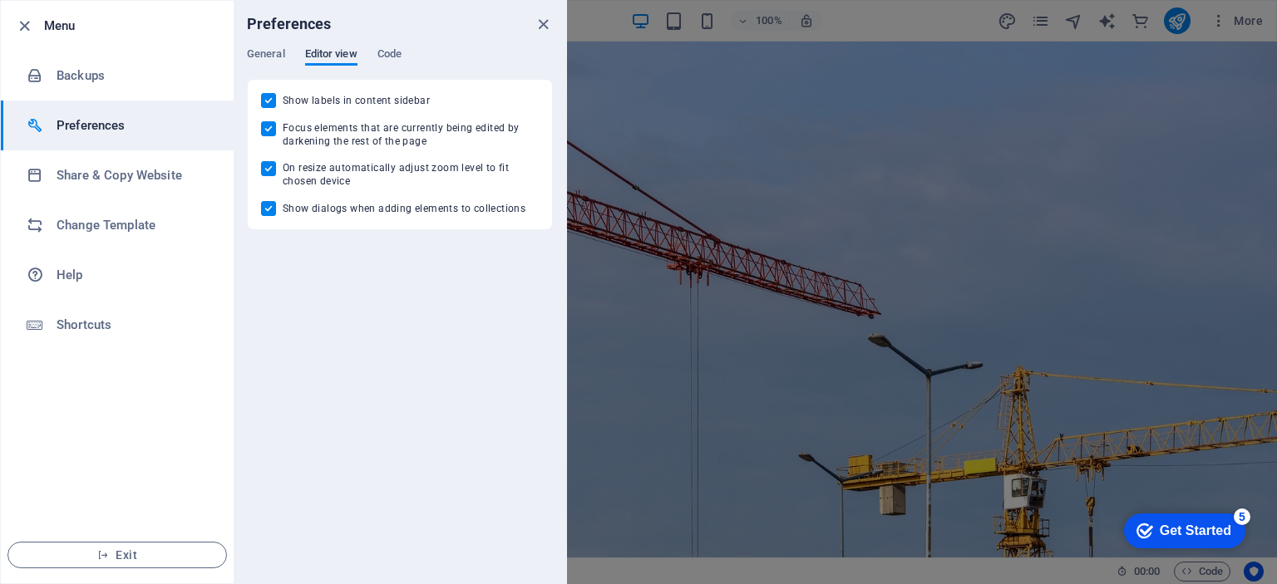
click at [327, 52] on span "Editor view" at bounding box center [331, 55] width 52 height 23
click at [334, 59] on span "Editor view" at bounding box center [331, 55] width 52 height 23
click at [268, 49] on span "General" at bounding box center [266, 55] width 38 height 23
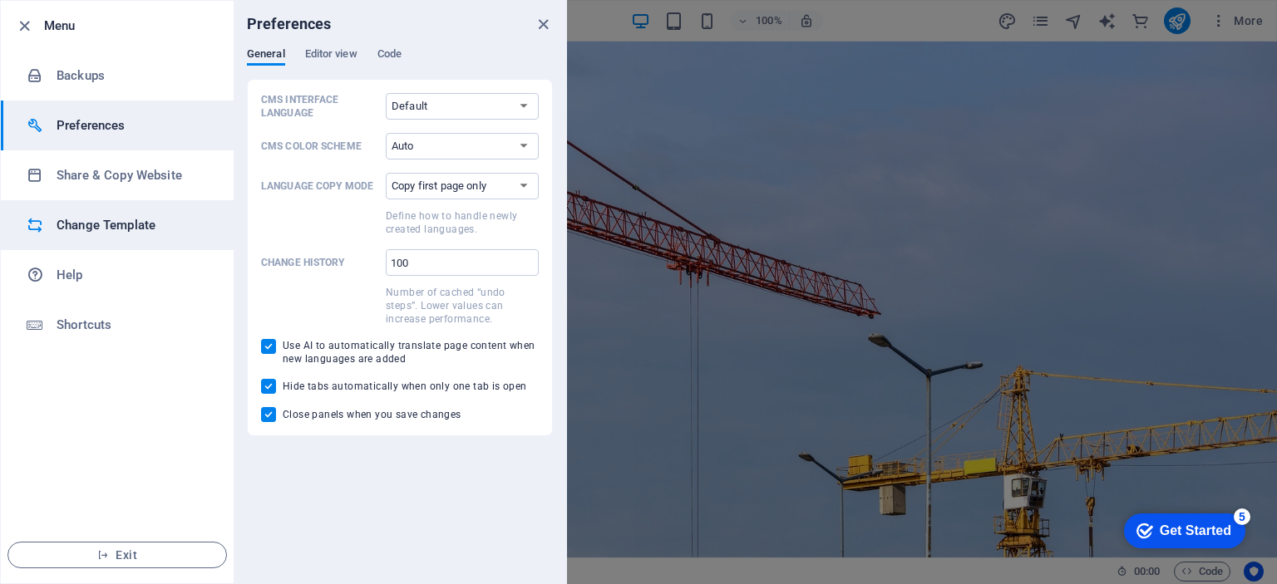
click at [153, 224] on h6 "Change Template" at bounding box center [134, 225] width 154 height 20
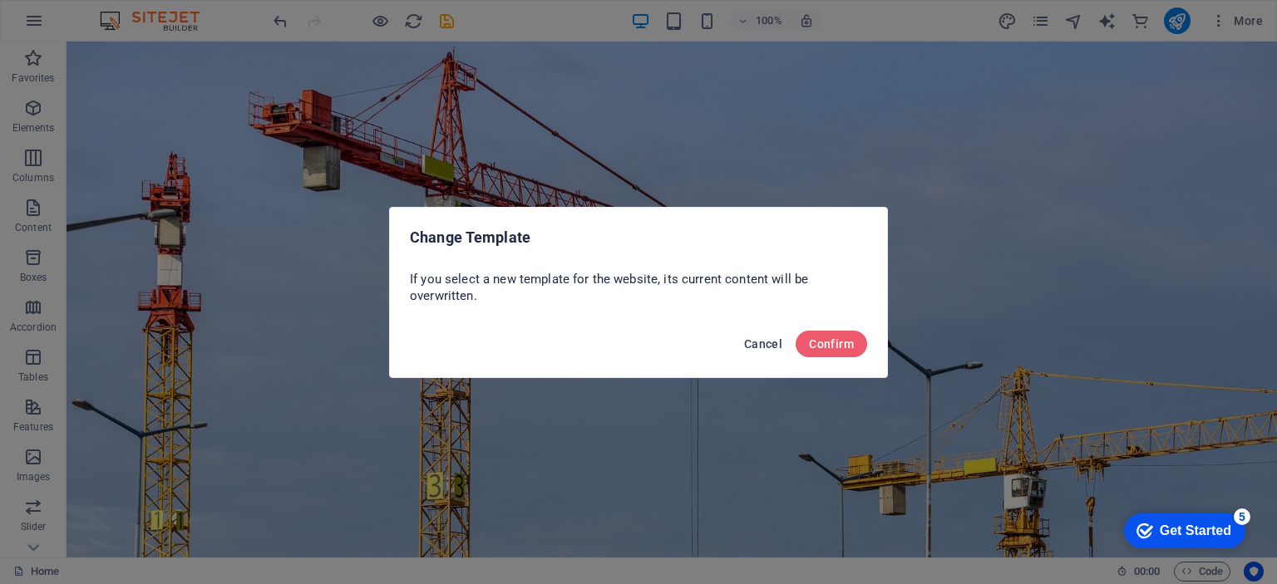
click at [765, 343] on span "Cancel" at bounding box center [763, 343] width 38 height 13
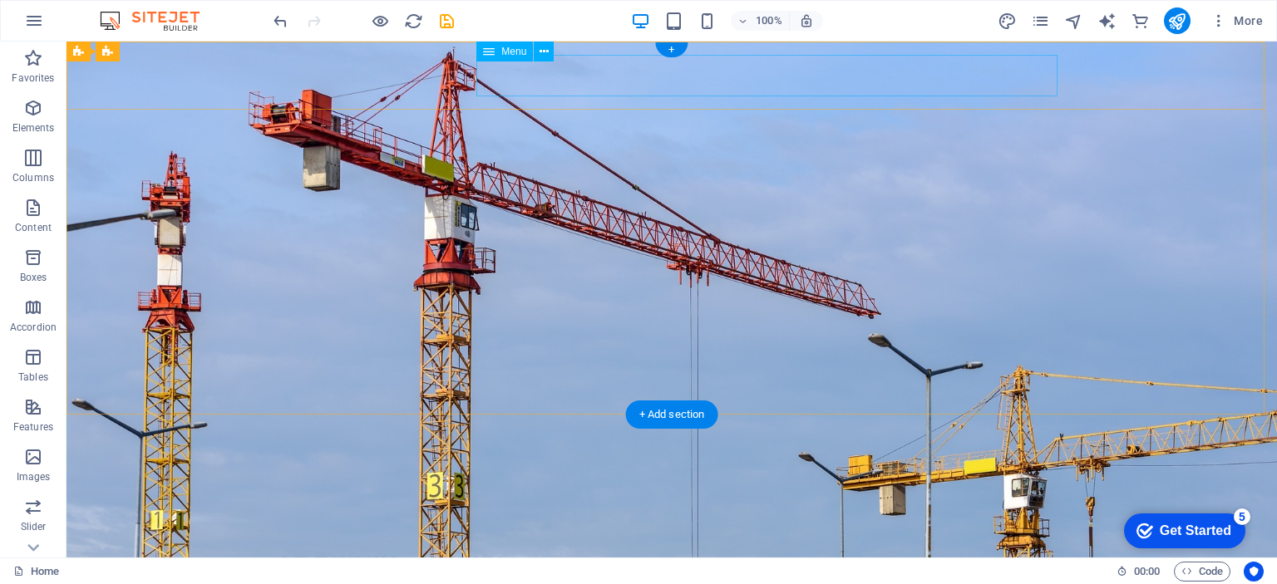
click at [700, 566] on nav "Home About Us Services Gallery FAQ" at bounding box center [671, 587] width 785 height 42
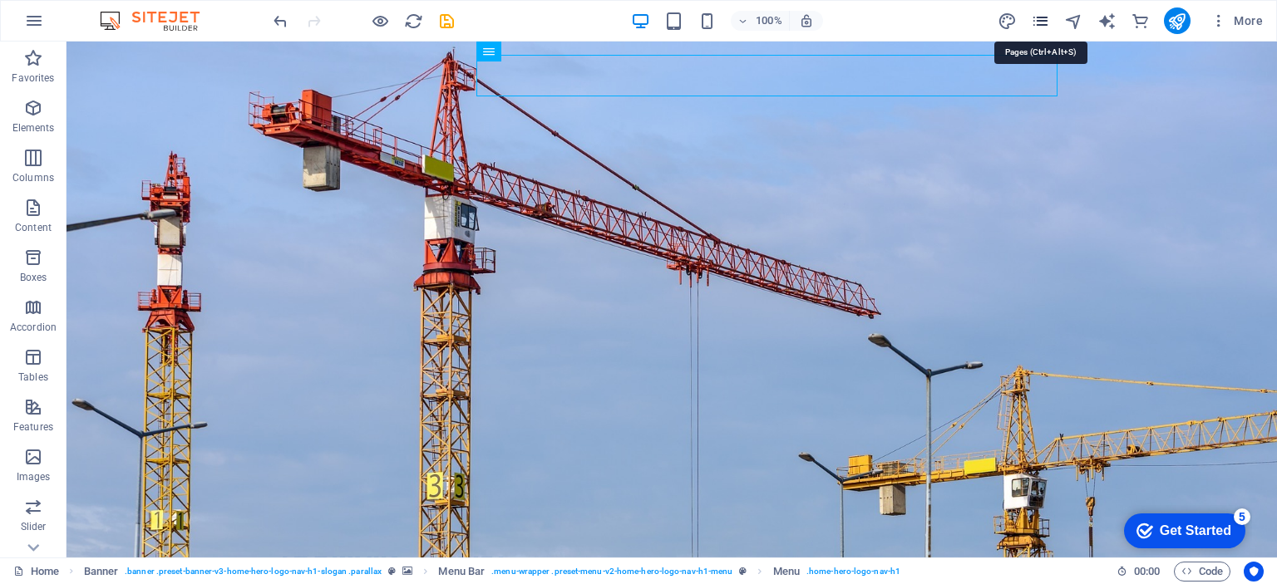
click at [1041, 17] on icon "pages" at bounding box center [1040, 21] width 19 height 19
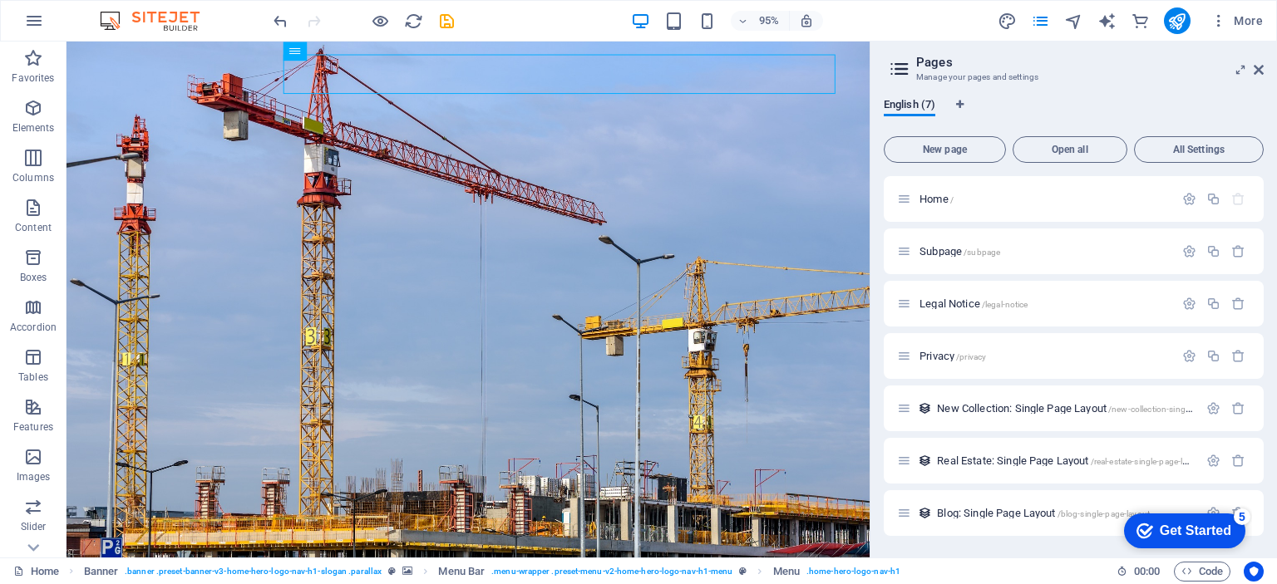
click at [1237, 518] on div "5" at bounding box center [1241, 517] width 17 height 17
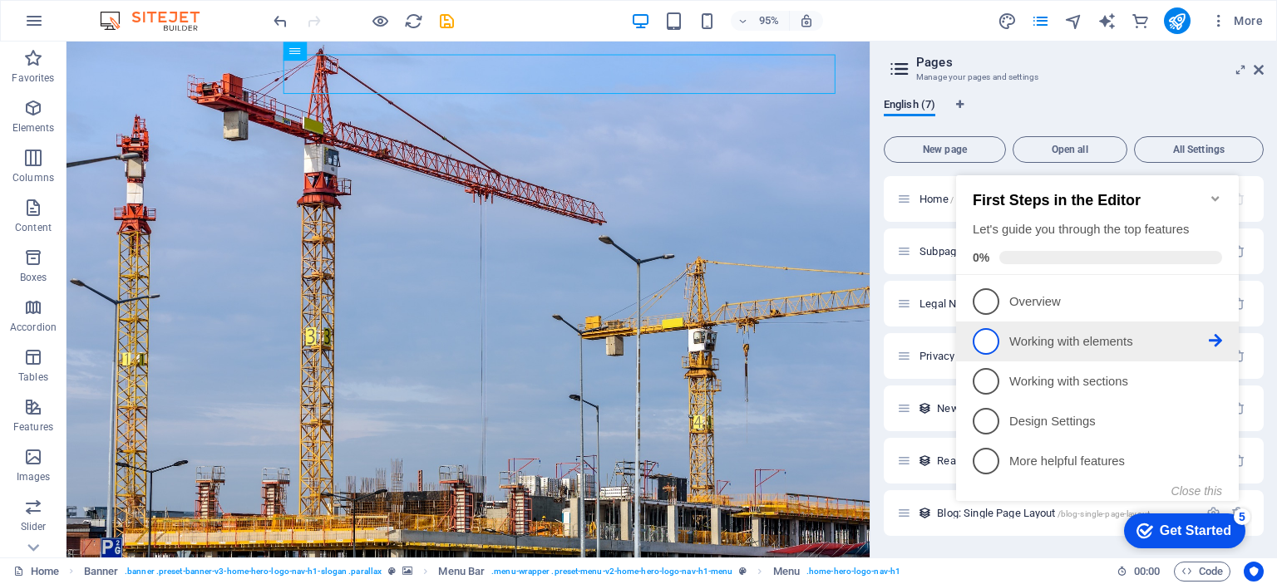
click at [1037, 337] on p "Working with elements - incomplete" at bounding box center [1108, 341] width 199 height 17
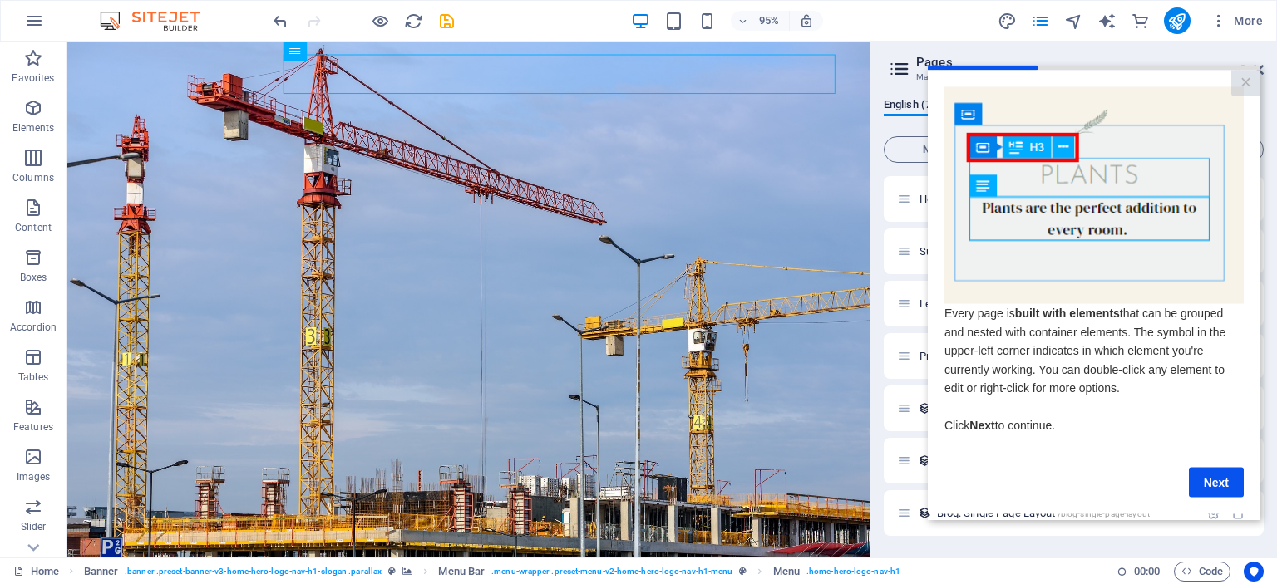
click at [1042, 185] on img at bounding box center [1093, 194] width 299 height 217
click at [1060, 170] on img at bounding box center [1093, 194] width 299 height 217
click at [1224, 487] on link "Next" at bounding box center [1215, 482] width 55 height 30
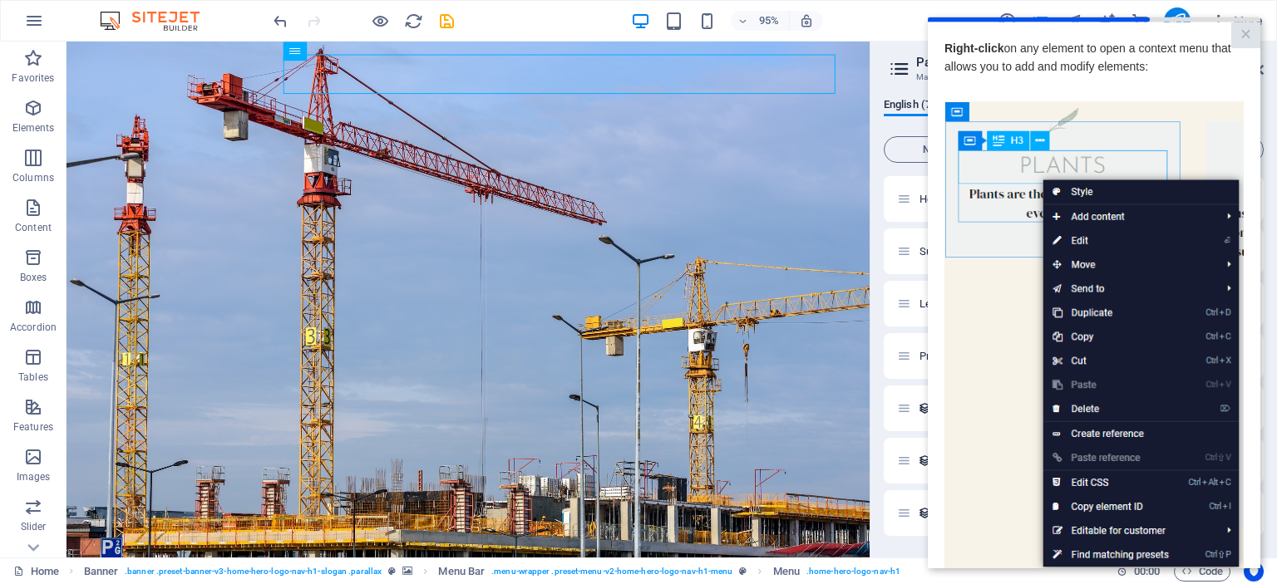
click at [1060, 210] on img at bounding box center [1093, 336] width 299 height 471
click at [1090, 214] on img at bounding box center [1093, 336] width 299 height 471
click at [1067, 245] on img at bounding box center [1093, 336] width 299 height 471
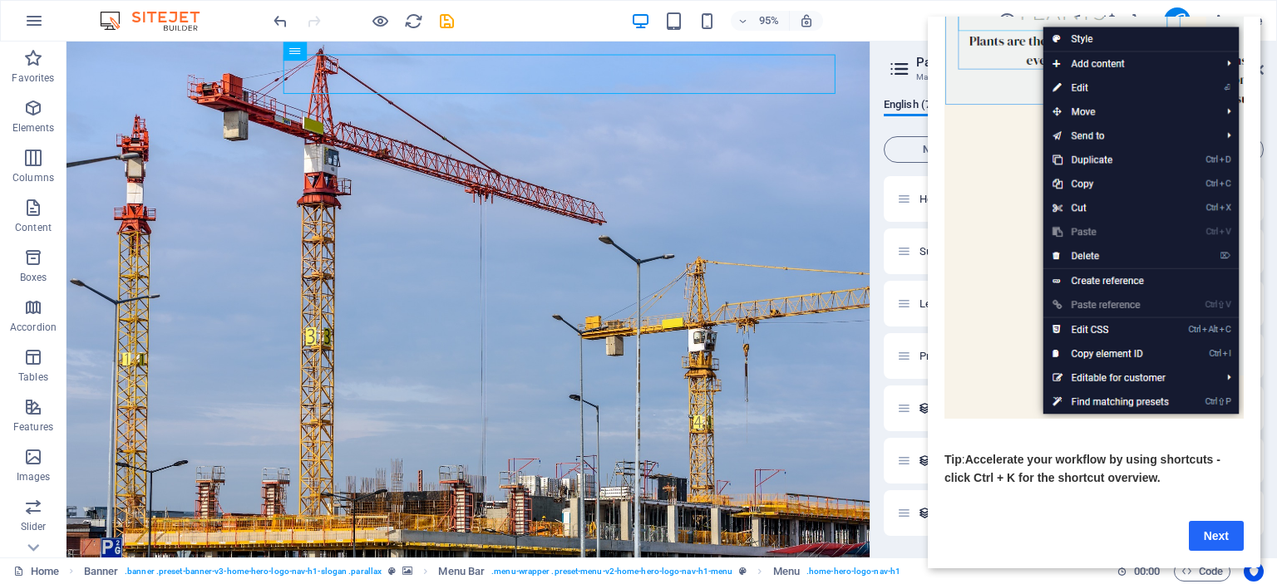
click at [1215, 521] on link "Next" at bounding box center [1215, 536] width 55 height 30
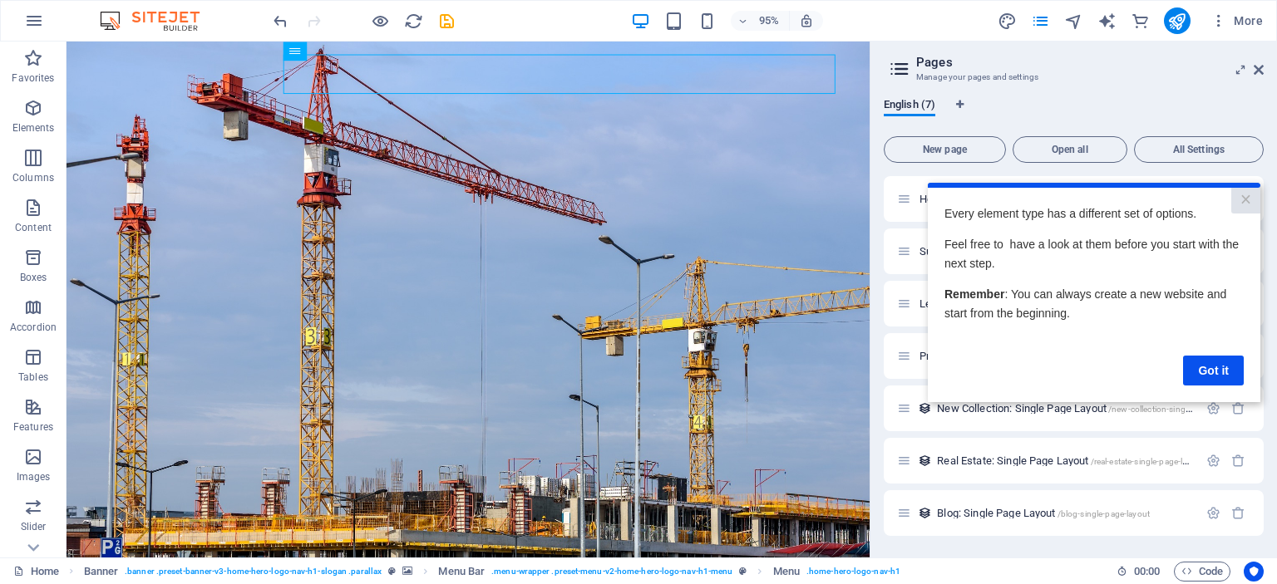
scroll to position [0, 0]
click at [1211, 371] on link "Got it" at bounding box center [1213, 370] width 61 height 30
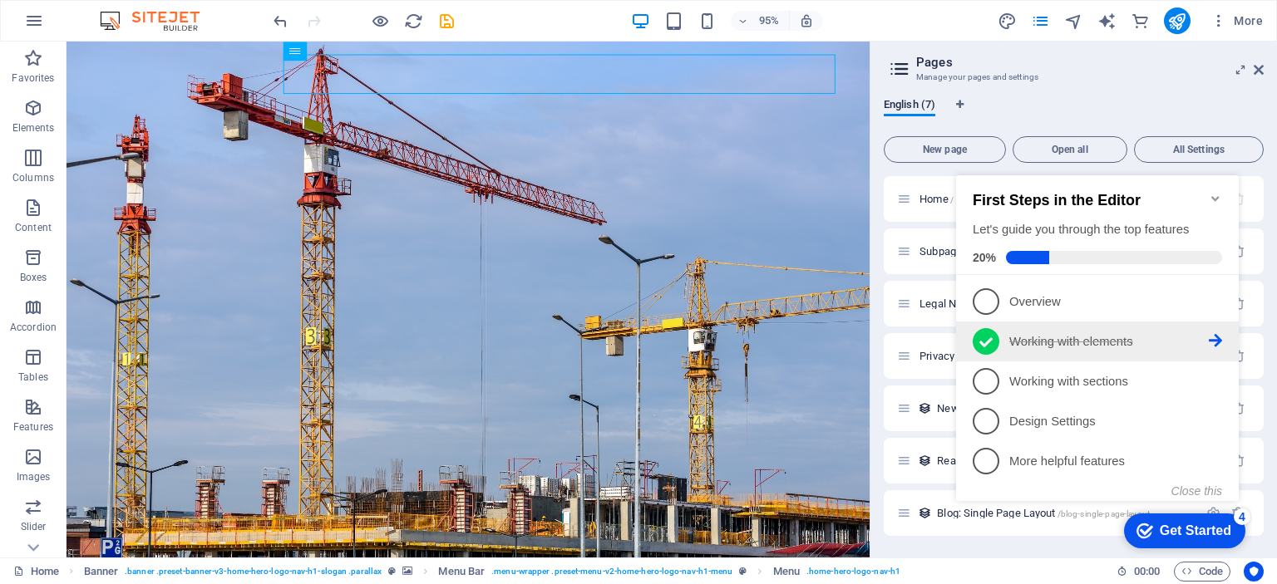
click at [1119, 339] on p "Working with elements - completed" at bounding box center [1108, 341] width 199 height 17
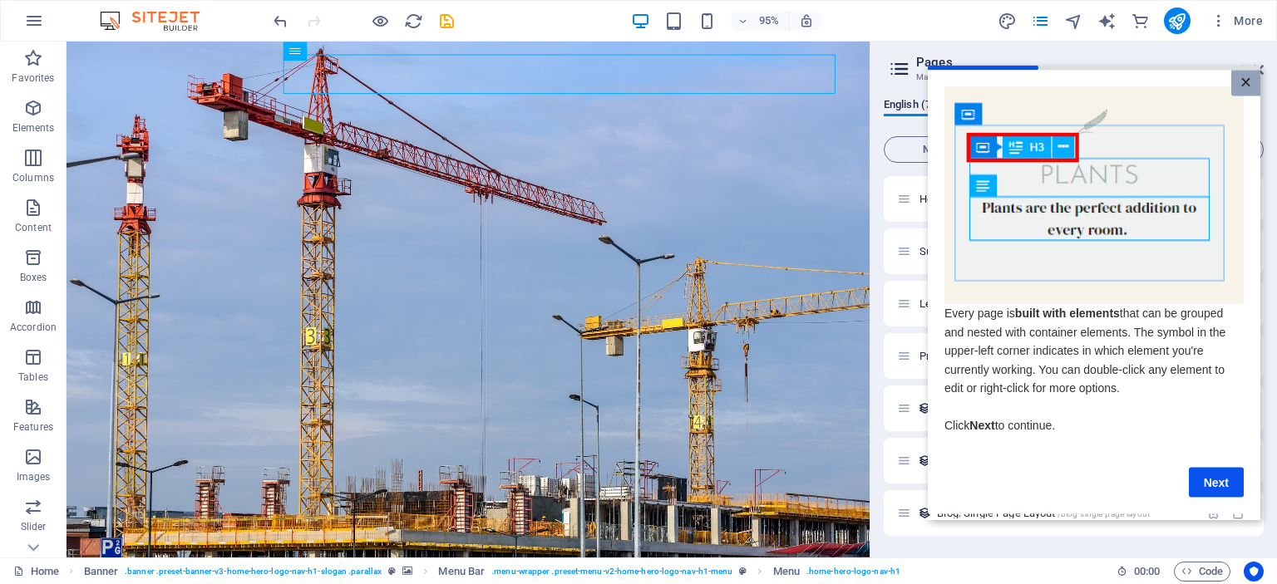
click at [1250, 76] on link "×" at bounding box center [1245, 83] width 29 height 26
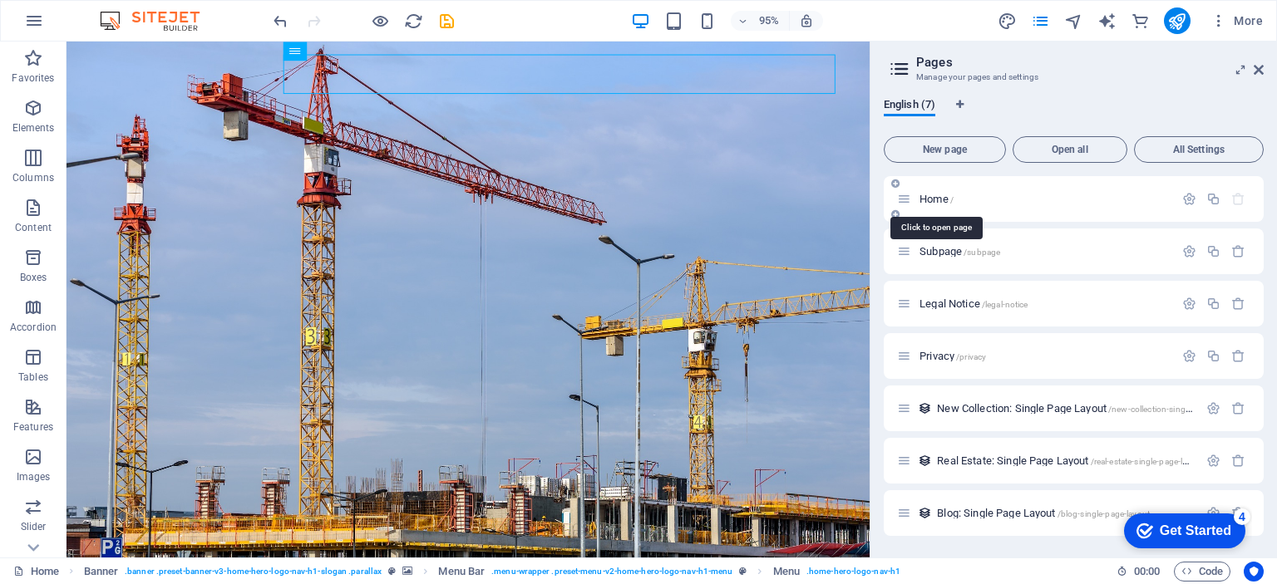
click at [937, 203] on span "Home /" at bounding box center [936, 199] width 34 height 12
click at [1087, 147] on span "Open all" at bounding box center [1070, 150] width 100 height 10
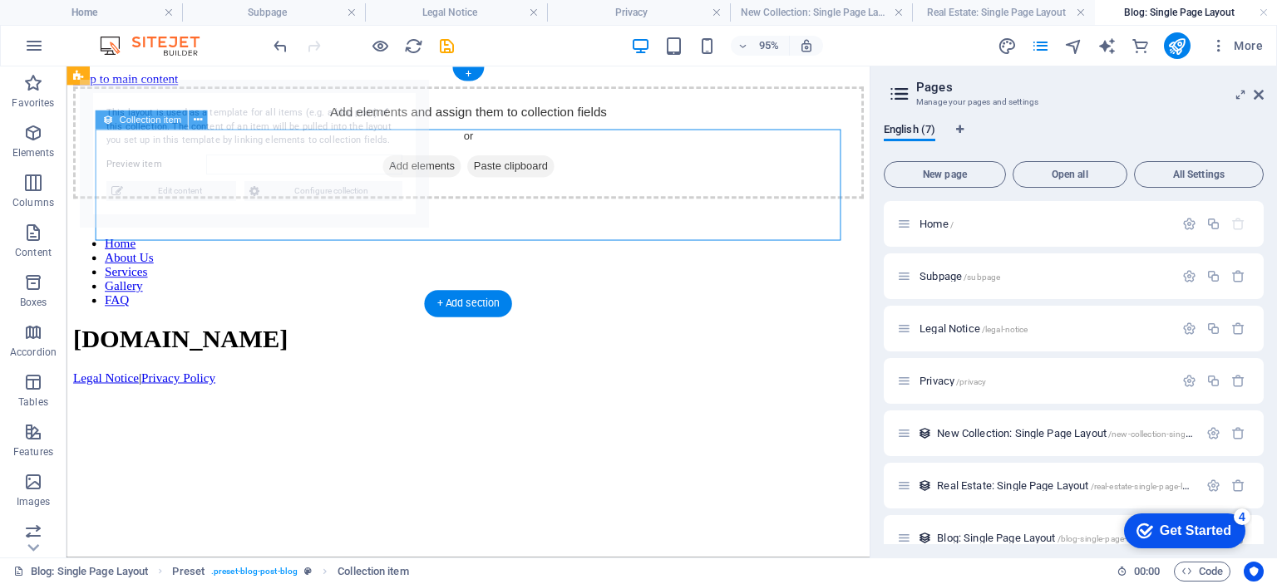
select select "68b814fc20f642137603e34f"
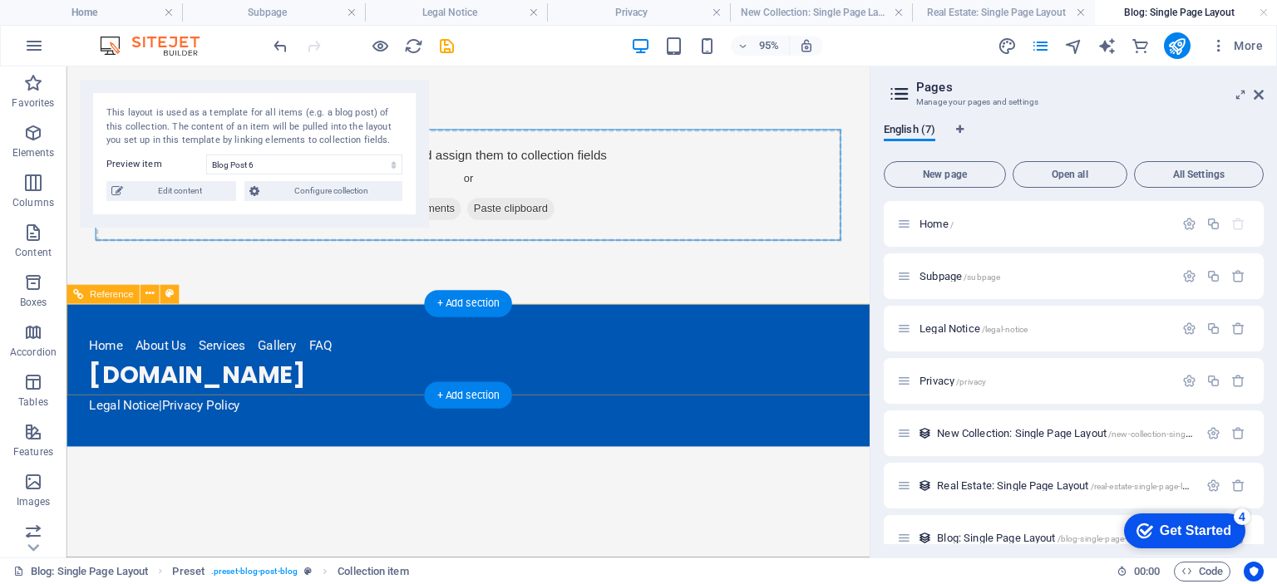
click at [165, 363] on nav "Home About Us Services Gallery FAQ" at bounding box center [490, 361] width 798 height 20
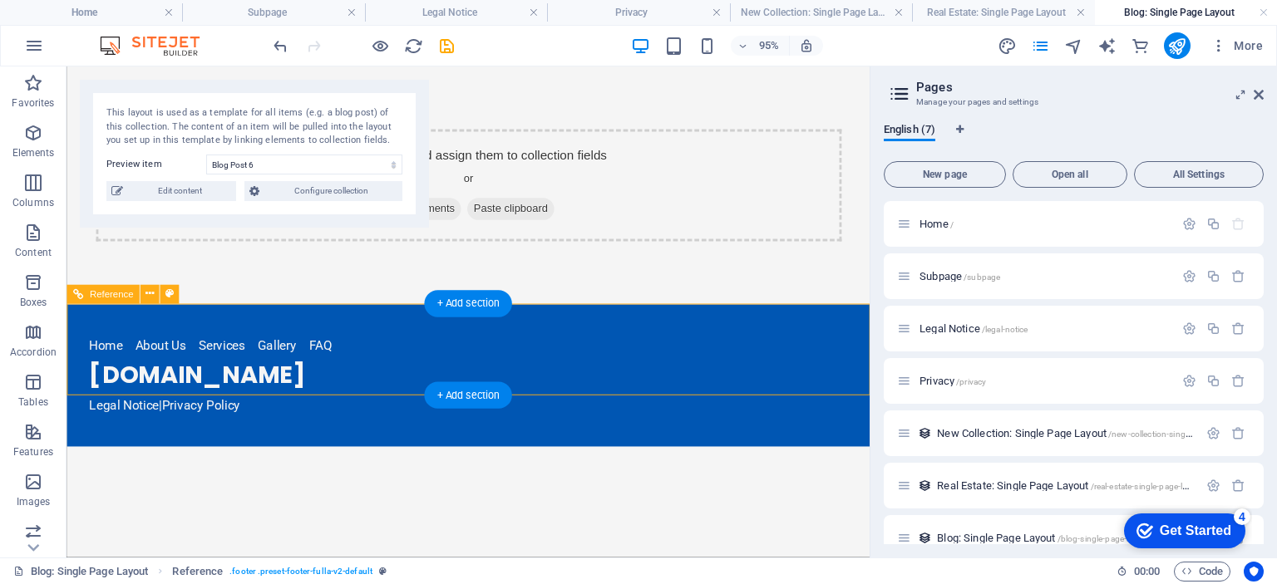
click at [165, 363] on nav "Home About Us Services Gallery FAQ" at bounding box center [490, 361] width 798 height 20
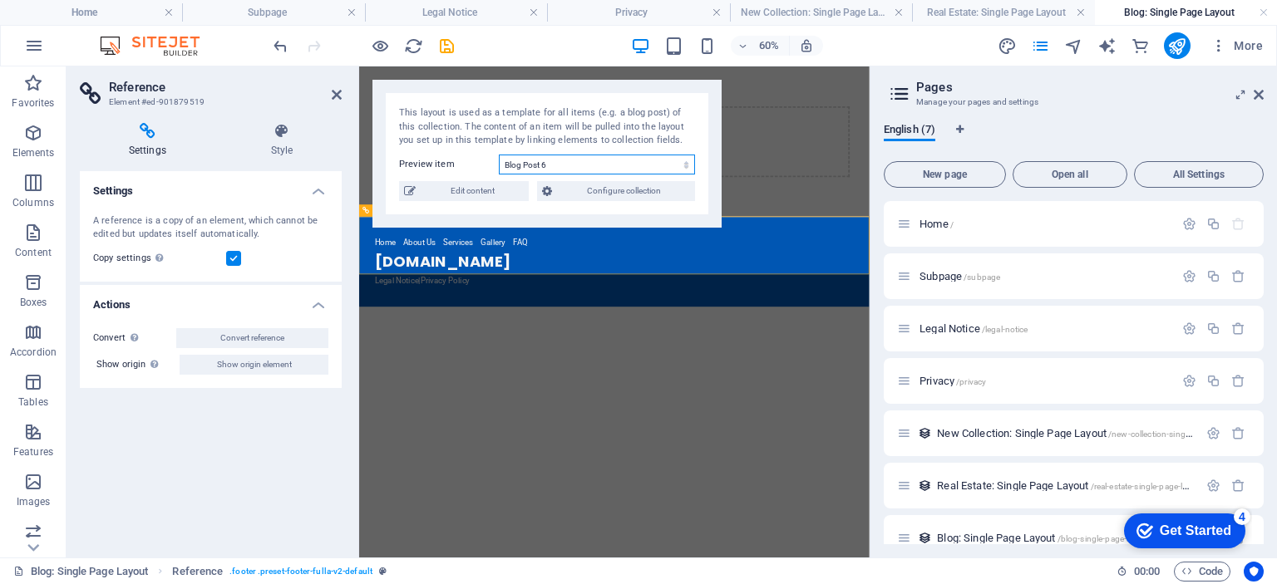
click at [575, 170] on select "Blog Post 6 Blog Post 5 Blog Post 4 Blog Post 3 Blog Post 2 Blog Post 1" at bounding box center [597, 165] width 196 height 20
click at [499, 155] on select "Blog Post 6 Blog Post 5 Blog Post 4 Blog Post 3 Blog Post 2 Blog Post 1" at bounding box center [597, 165] width 196 height 20
click at [490, 191] on span "Edit content" at bounding box center [472, 191] width 103 height 20
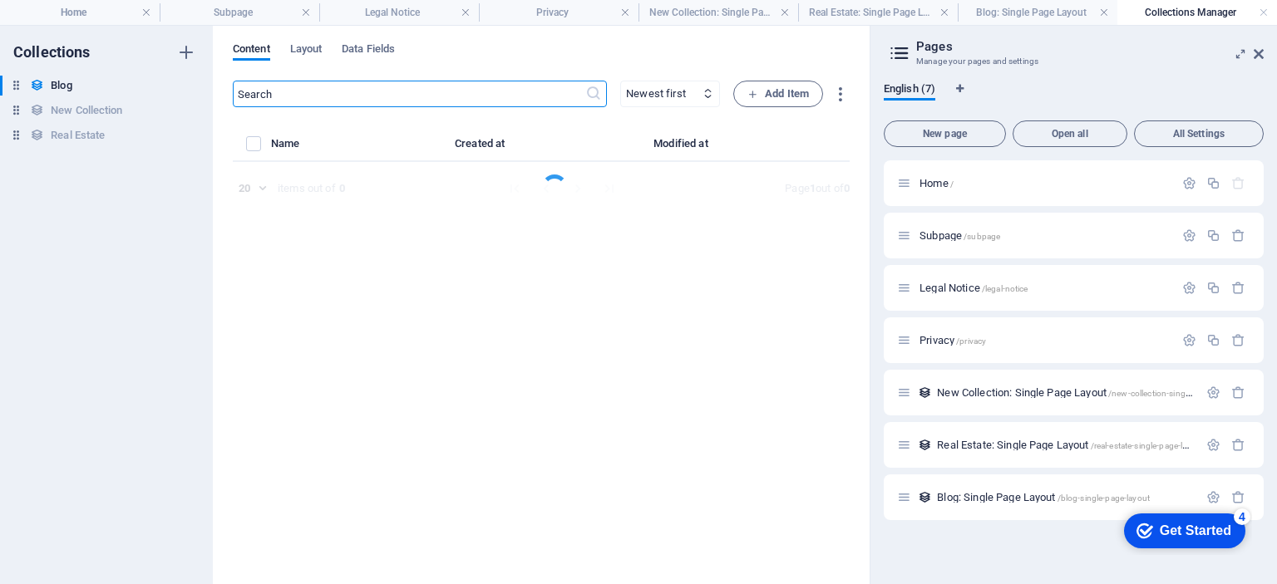
select select "Category 2"
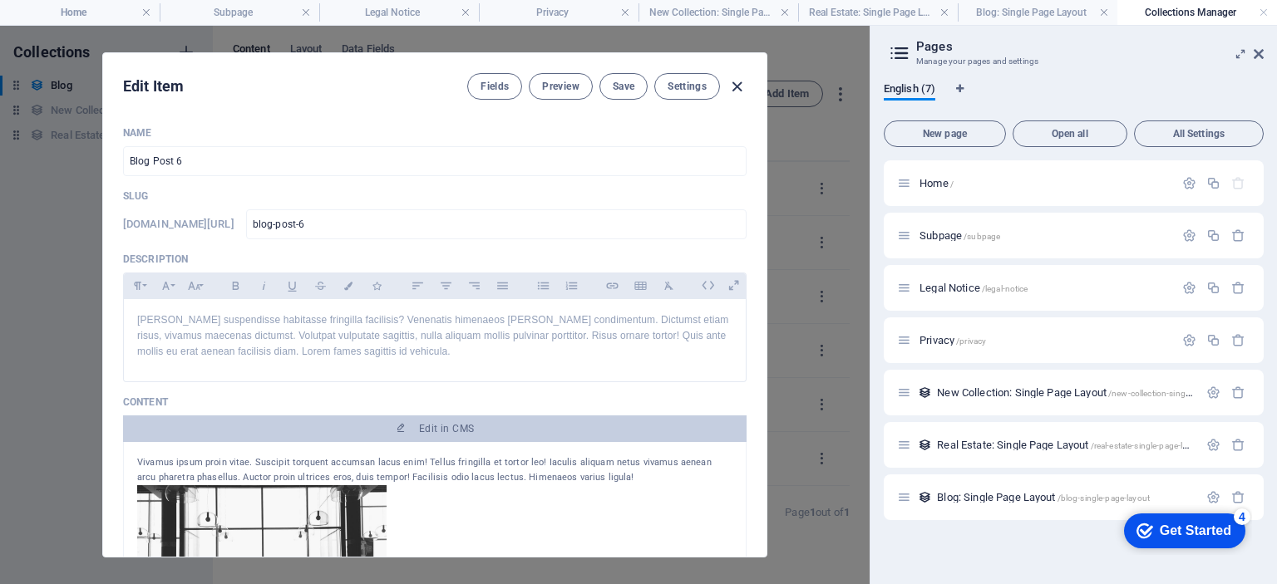
click at [741, 87] on icon "button" at bounding box center [736, 86] width 19 height 19
type input "[DATE]"
type input "blog-post-6"
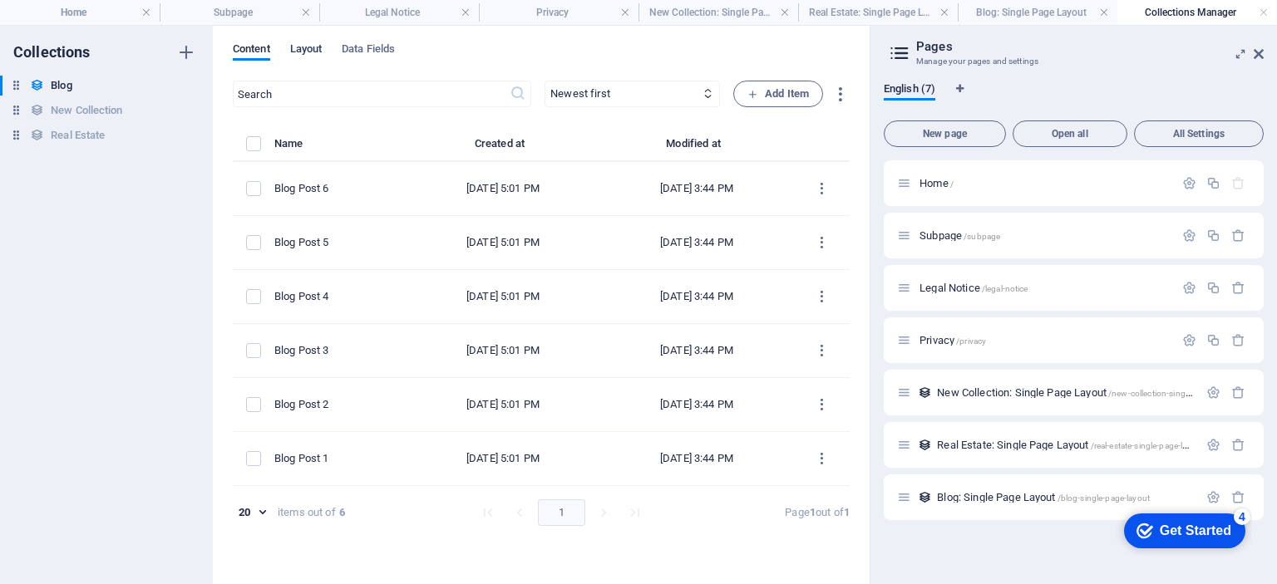
click at [303, 47] on span "Layout" at bounding box center [306, 50] width 32 height 23
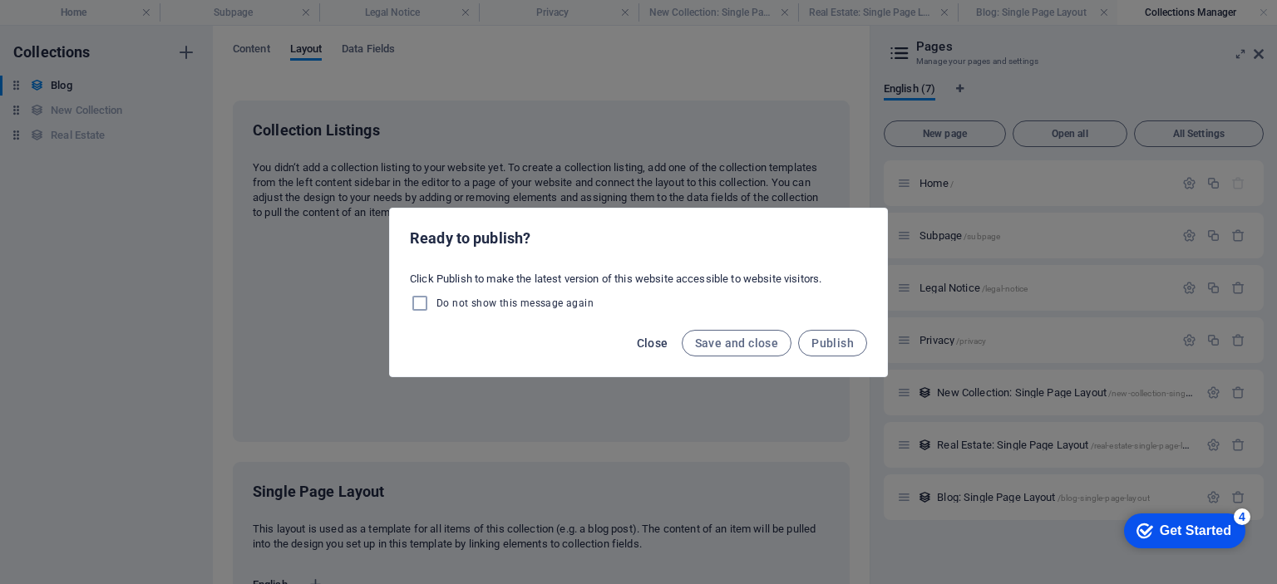
click at [662, 343] on span "Close" at bounding box center [653, 343] width 32 height 13
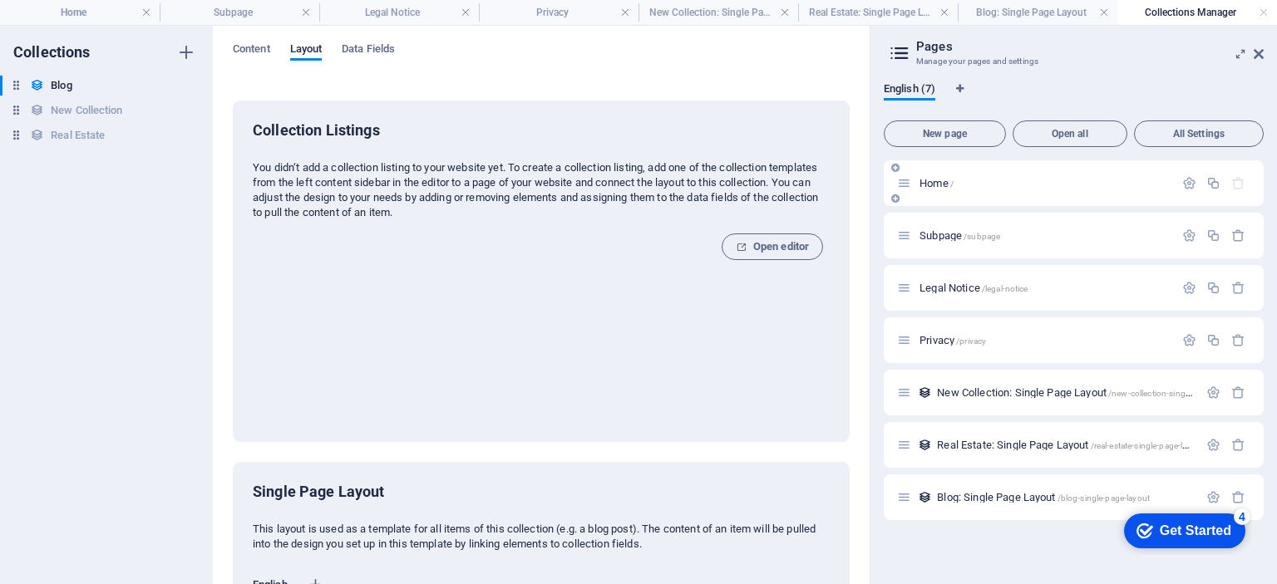
click at [947, 179] on span "Home /" at bounding box center [936, 183] width 34 height 12
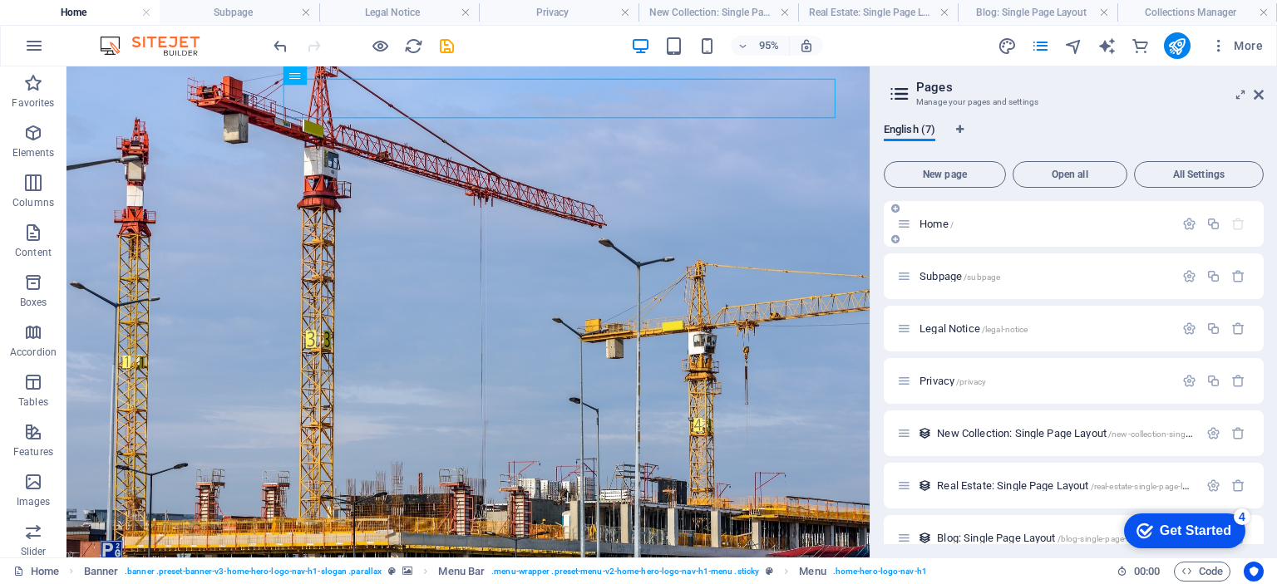
click at [896, 237] on icon at bounding box center [895, 239] width 8 height 10
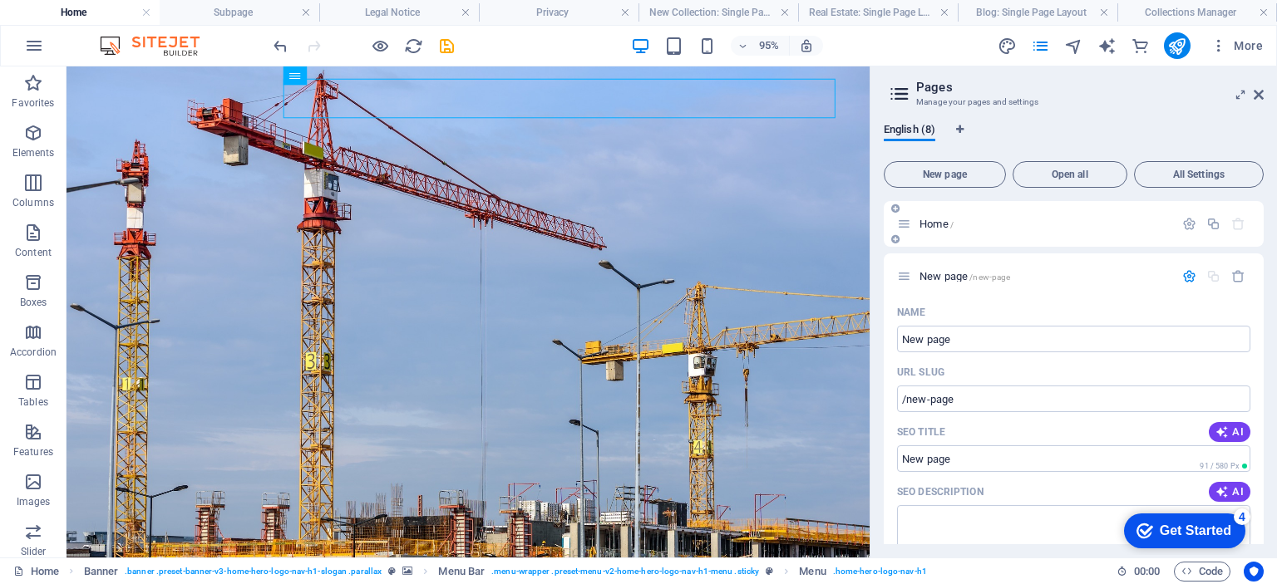
click at [898, 236] on icon at bounding box center [895, 239] width 8 height 10
click at [1011, 372] on div "URL SLUG" at bounding box center [1073, 372] width 353 height 27
click at [1231, 272] on icon "button" at bounding box center [1238, 276] width 14 height 14
click at [1240, 276] on icon "button" at bounding box center [1238, 276] width 14 height 14
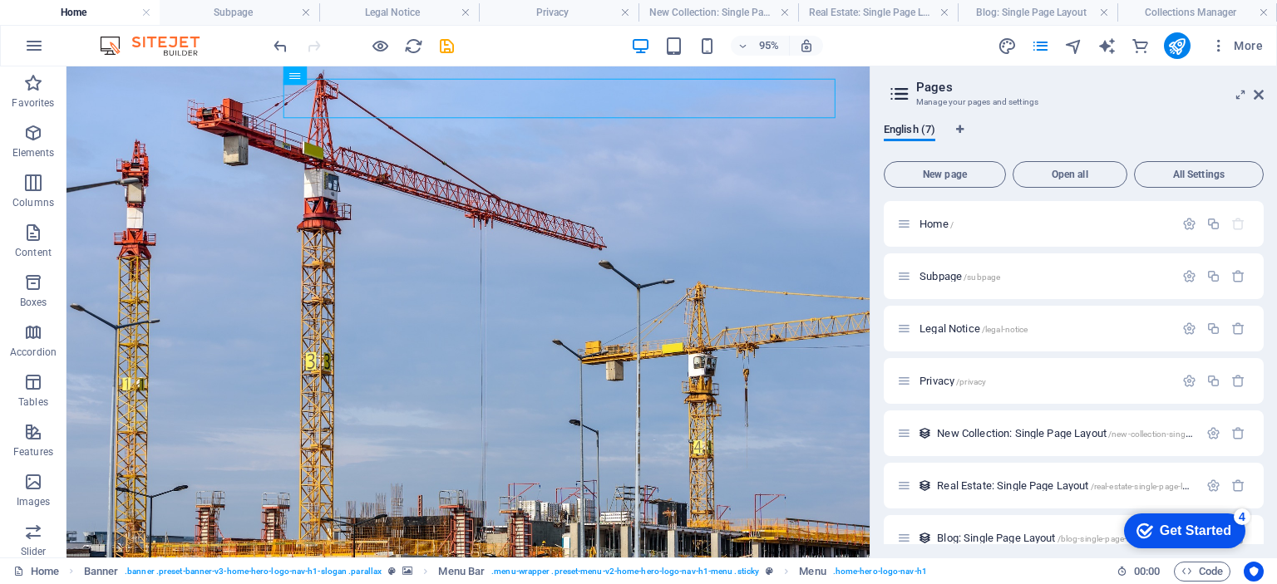
click at [903, 91] on icon at bounding box center [899, 93] width 25 height 23
click at [895, 96] on icon at bounding box center [899, 93] width 25 height 23
click at [912, 95] on header "Pages Manage your pages and settings" at bounding box center [1075, 87] width 376 height 43
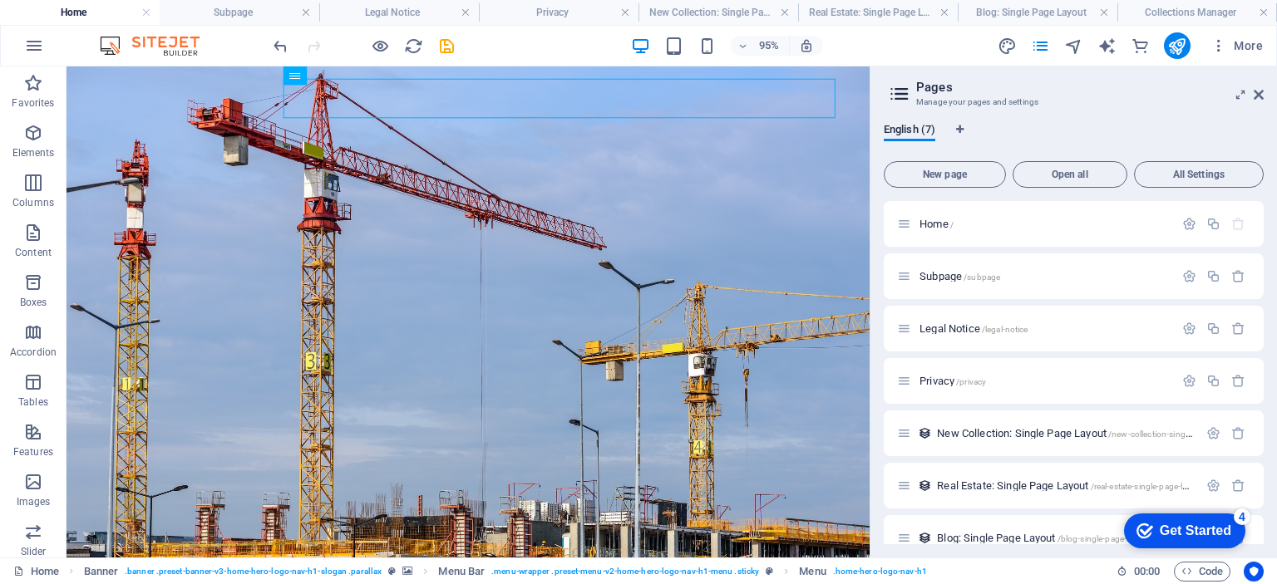
click at [957, 102] on h3 "Manage your pages and settings" at bounding box center [1073, 102] width 314 height 15
click at [974, 222] on p "Home /" at bounding box center [1043, 224] width 249 height 11
click at [942, 222] on span "Home /" at bounding box center [936, 224] width 34 height 12
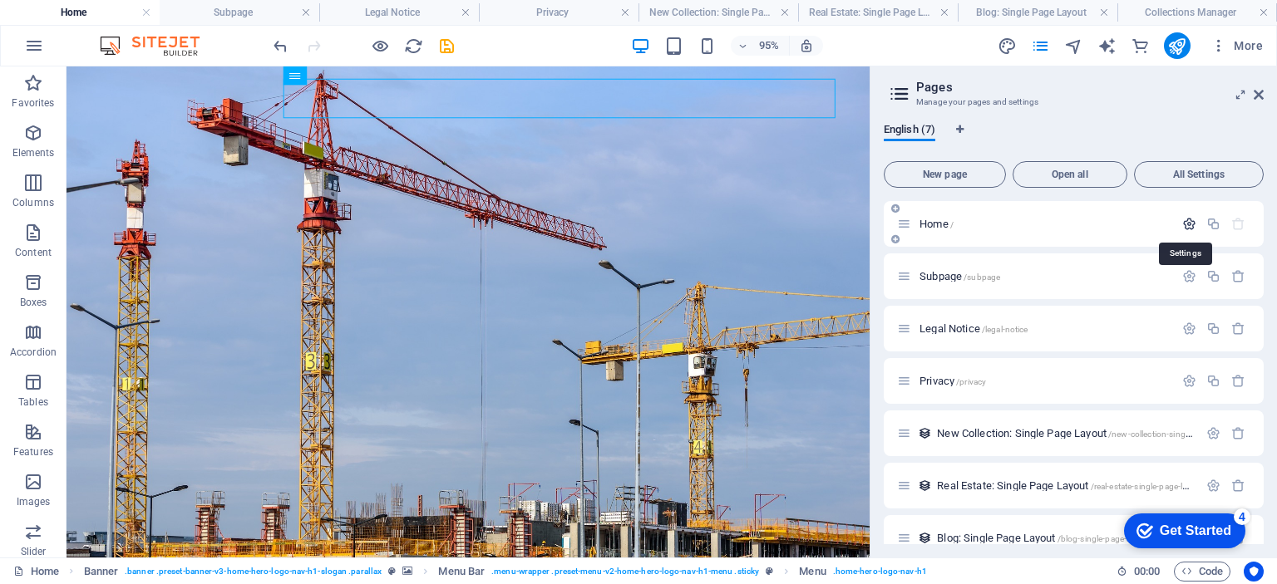
click at [1187, 221] on icon "button" at bounding box center [1189, 224] width 14 height 14
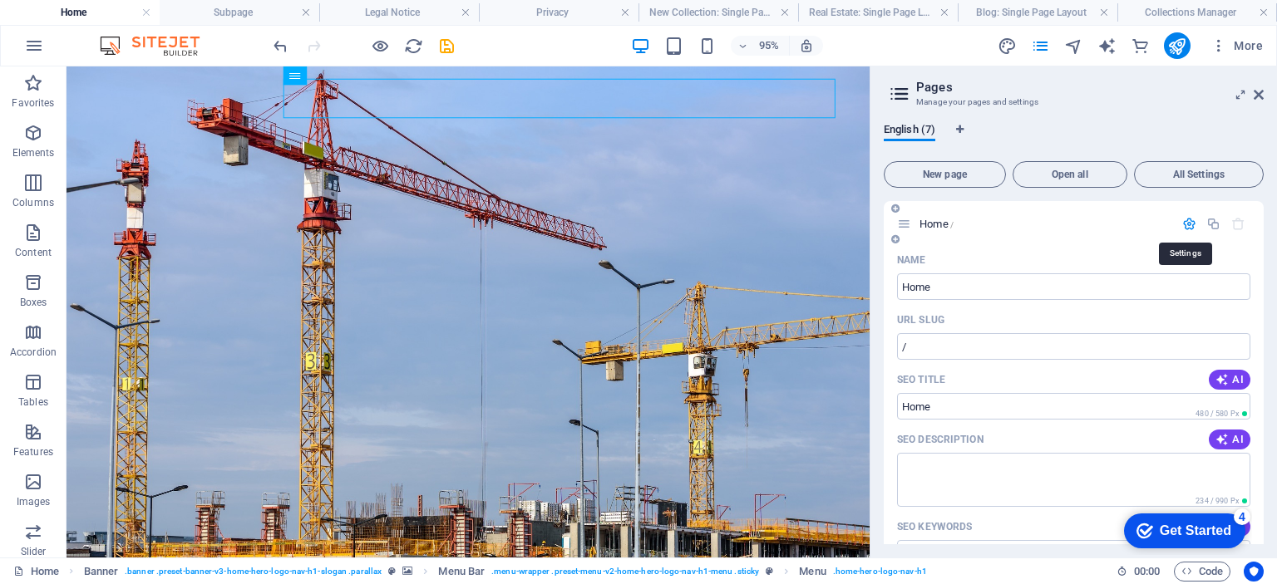
click at [1187, 221] on icon "button" at bounding box center [1189, 224] width 14 height 14
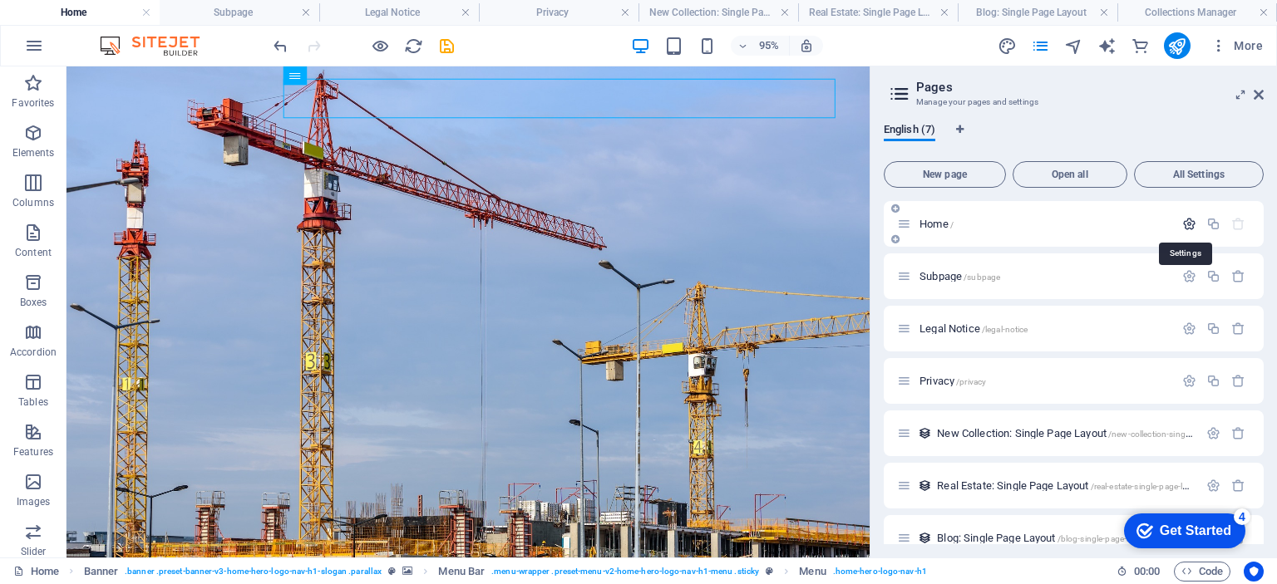
click at [1187, 221] on icon "button" at bounding box center [1189, 224] width 14 height 14
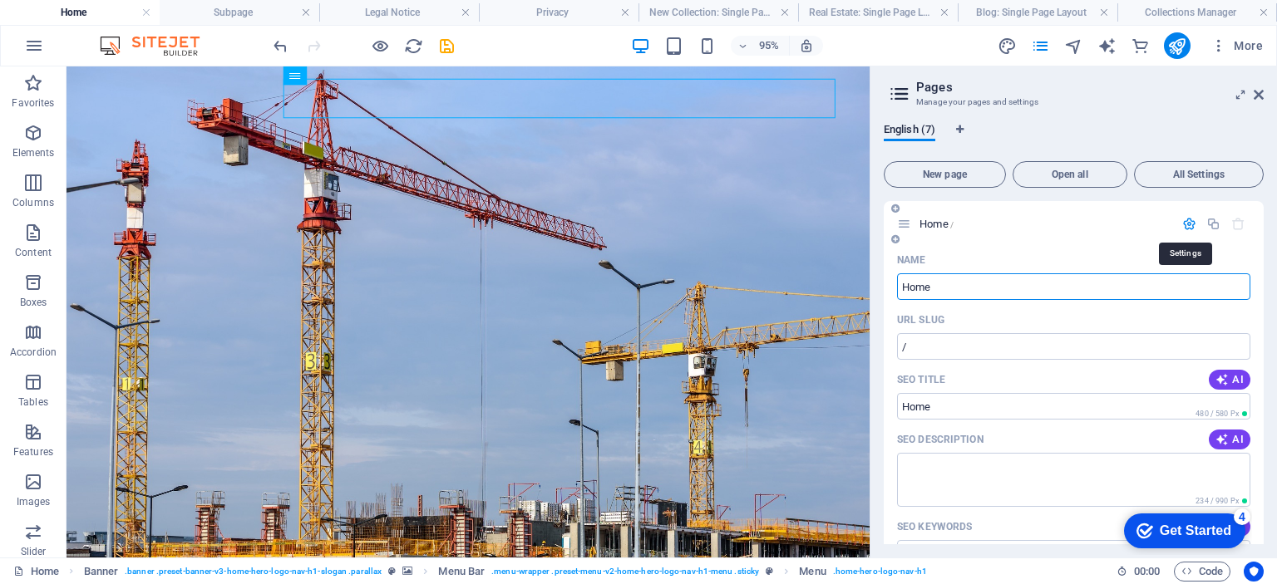
click at [1187, 221] on icon "button" at bounding box center [1189, 224] width 14 height 14
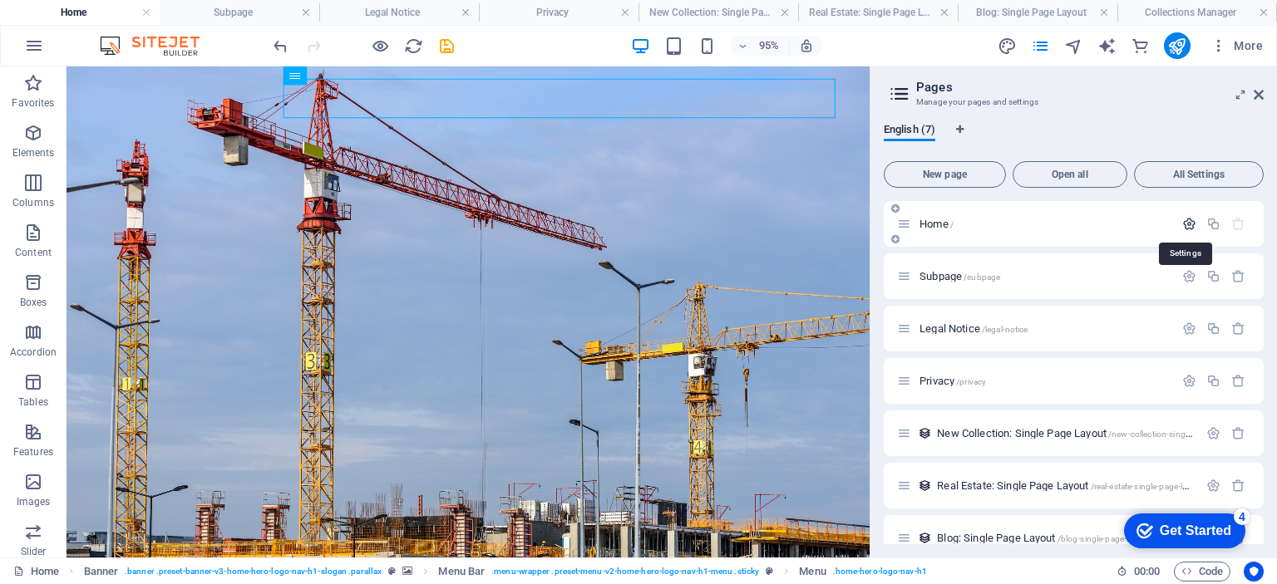
click at [1187, 221] on icon "button" at bounding box center [1189, 224] width 14 height 14
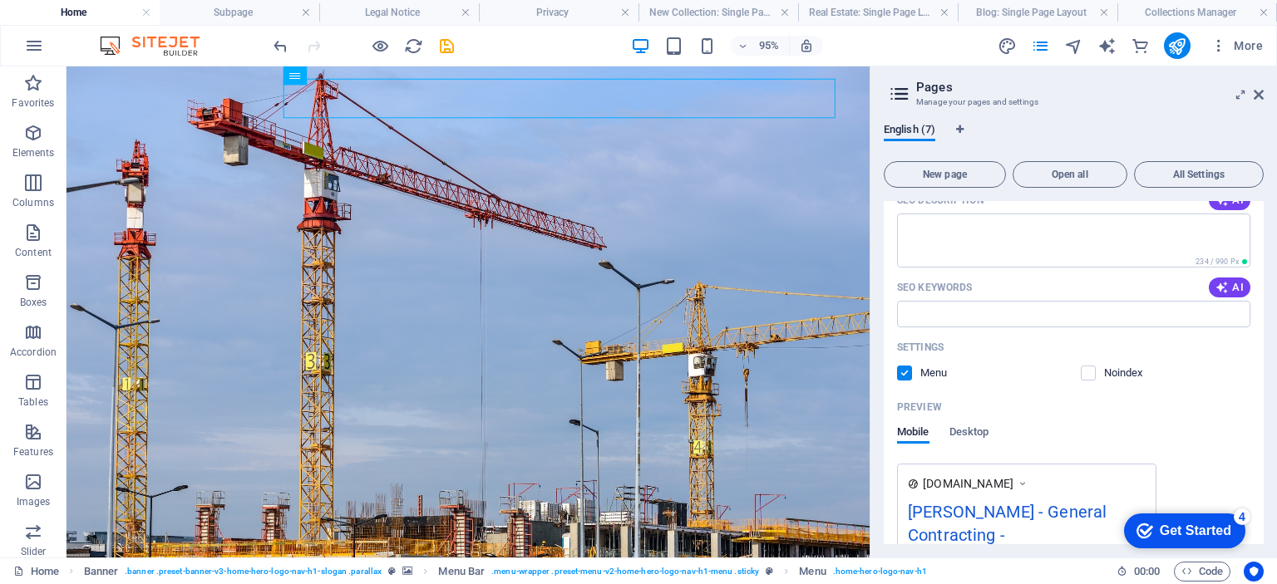
scroll to position [351, 0]
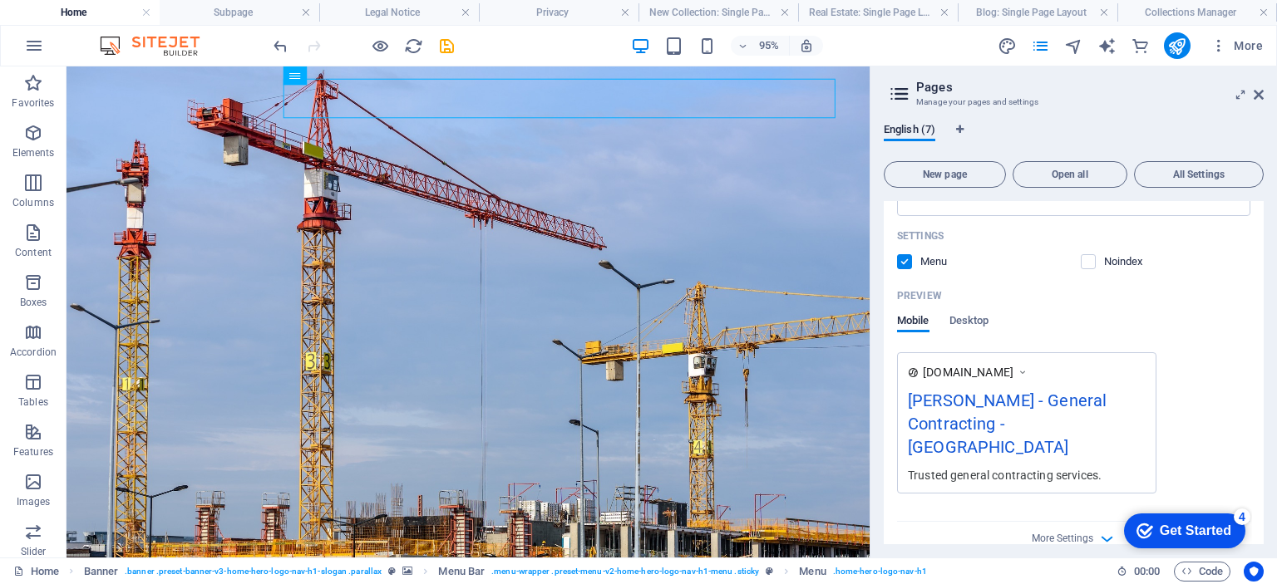
click at [924, 394] on div "[PERSON_NAME] - General Contracting - [GEOGRAPHIC_DATA]" at bounding box center [1027, 427] width 238 height 79
click at [924, 405] on div "[PERSON_NAME] - General Contracting - [GEOGRAPHIC_DATA]" at bounding box center [1027, 427] width 238 height 79
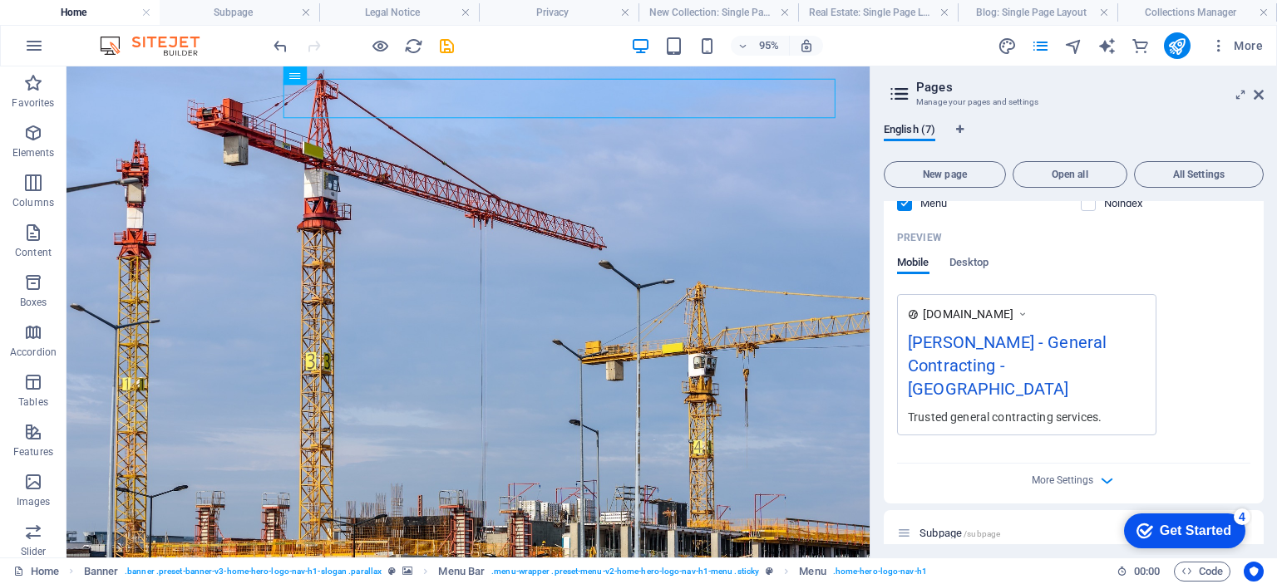
scroll to position [411, 0]
click at [924, 343] on div "[PERSON_NAME] - General Contracting - [GEOGRAPHIC_DATA]" at bounding box center [1027, 366] width 238 height 79
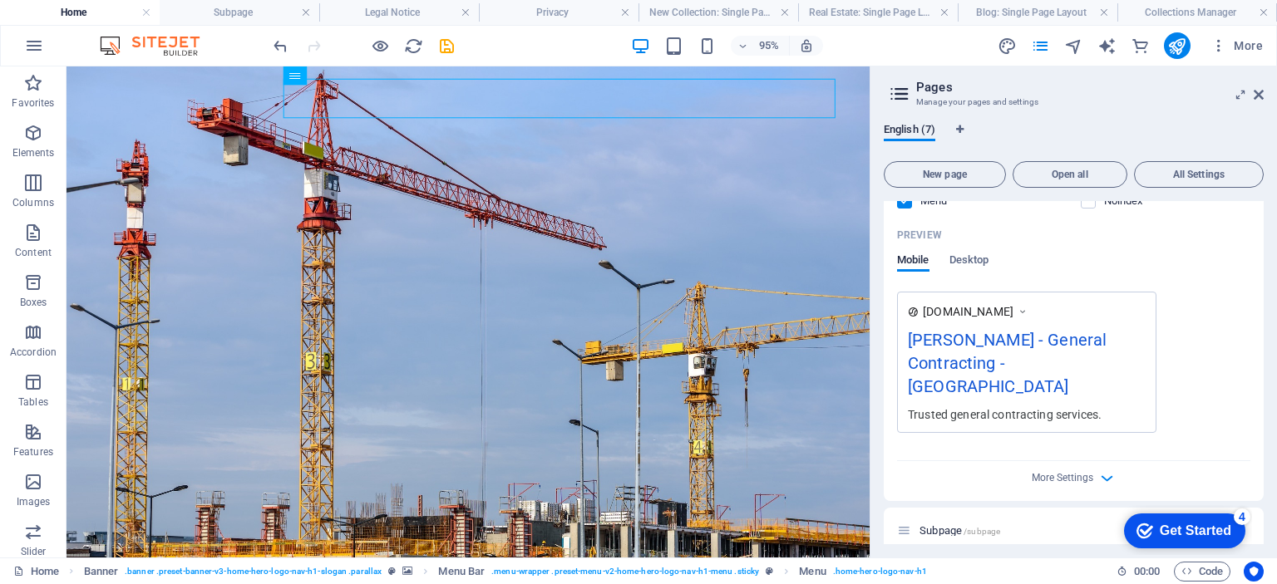
click at [931, 338] on div "[PERSON_NAME] - General Contracting - [GEOGRAPHIC_DATA]" at bounding box center [1027, 366] width 238 height 79
click at [928, 338] on div "[PERSON_NAME] - General Contracting - [GEOGRAPHIC_DATA]" at bounding box center [1027, 366] width 238 height 79
drag, startPoint x: 975, startPoint y: 249, endPoint x: 977, endPoint y: 260, distance: 10.9
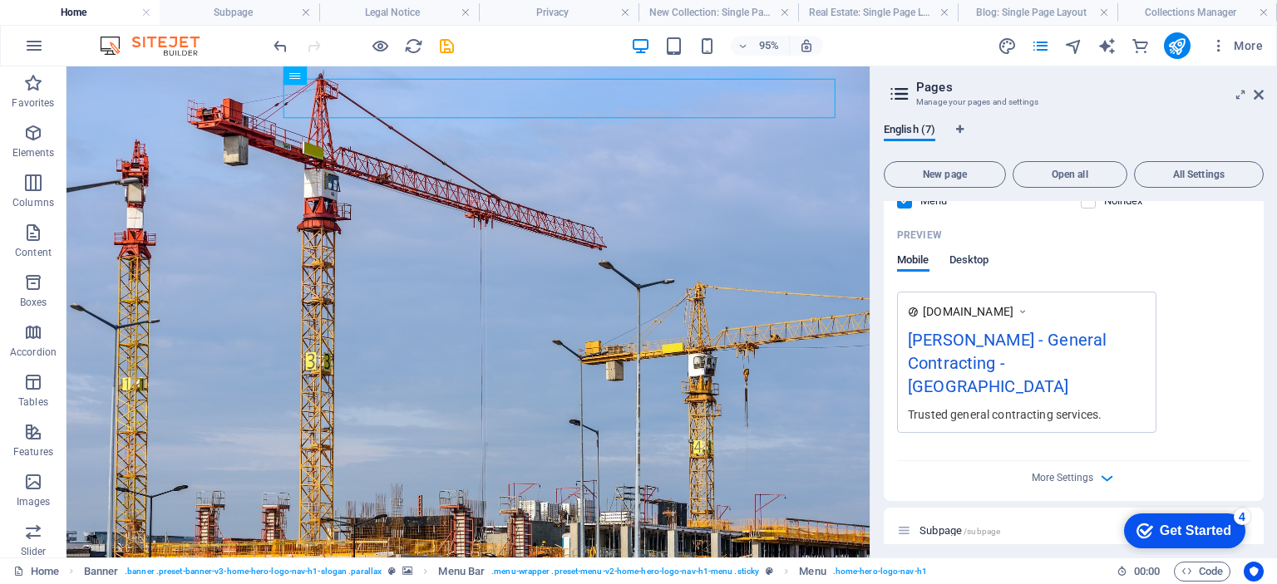
click at [977, 260] on div "Preview Mobile Desktop" at bounding box center [1073, 257] width 353 height 70
click at [977, 260] on span "Desktop" at bounding box center [969, 261] width 40 height 23
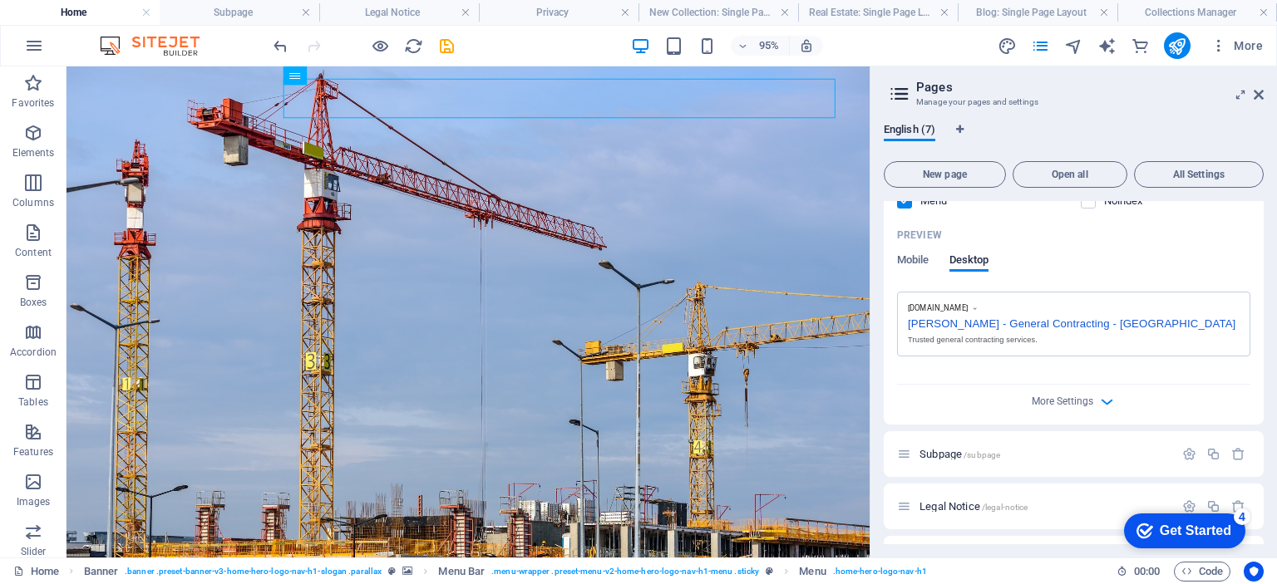
click at [917, 318] on div "[PERSON_NAME] - General Contracting - [GEOGRAPHIC_DATA]" at bounding box center [1074, 321] width 332 height 17
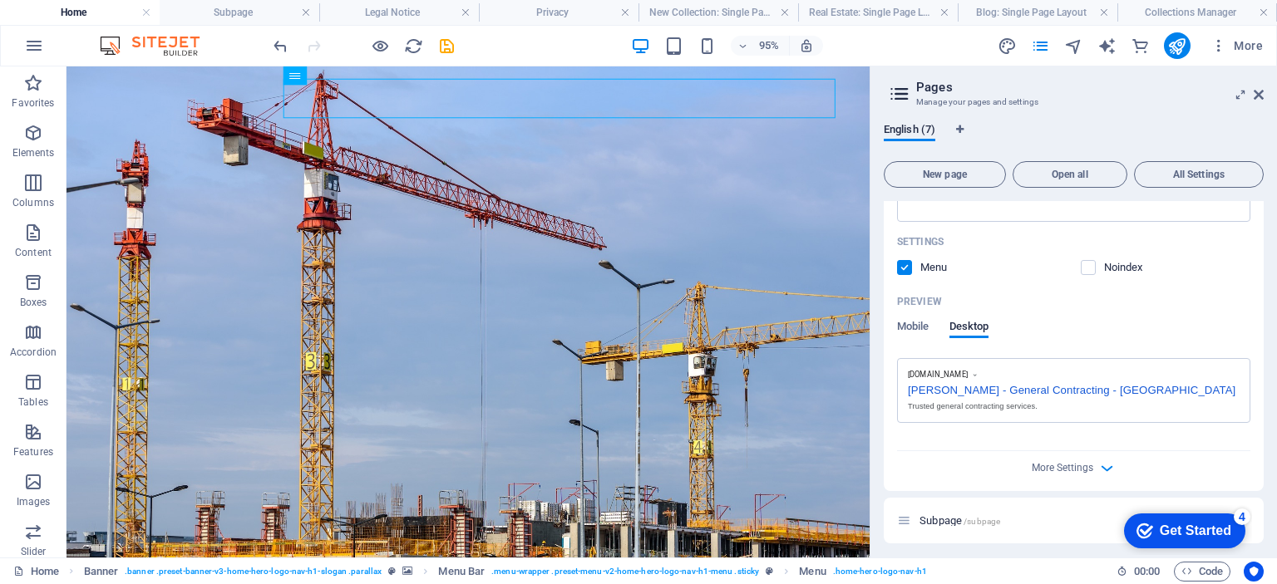
scroll to position [283, 0]
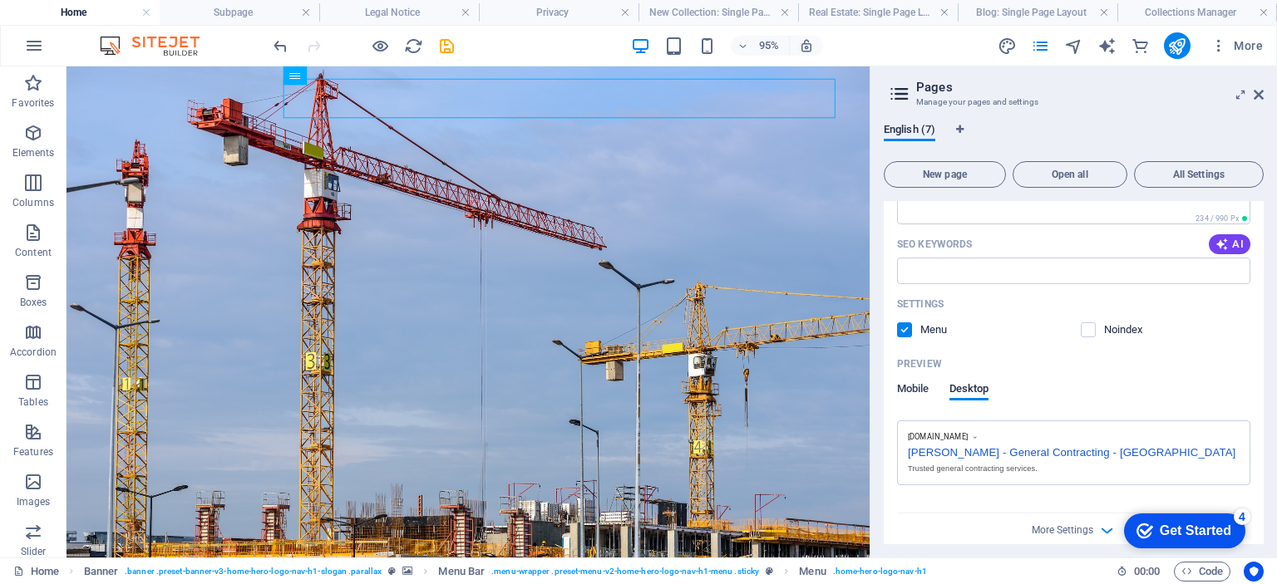
click at [921, 388] on span "Mobile" at bounding box center [913, 390] width 32 height 23
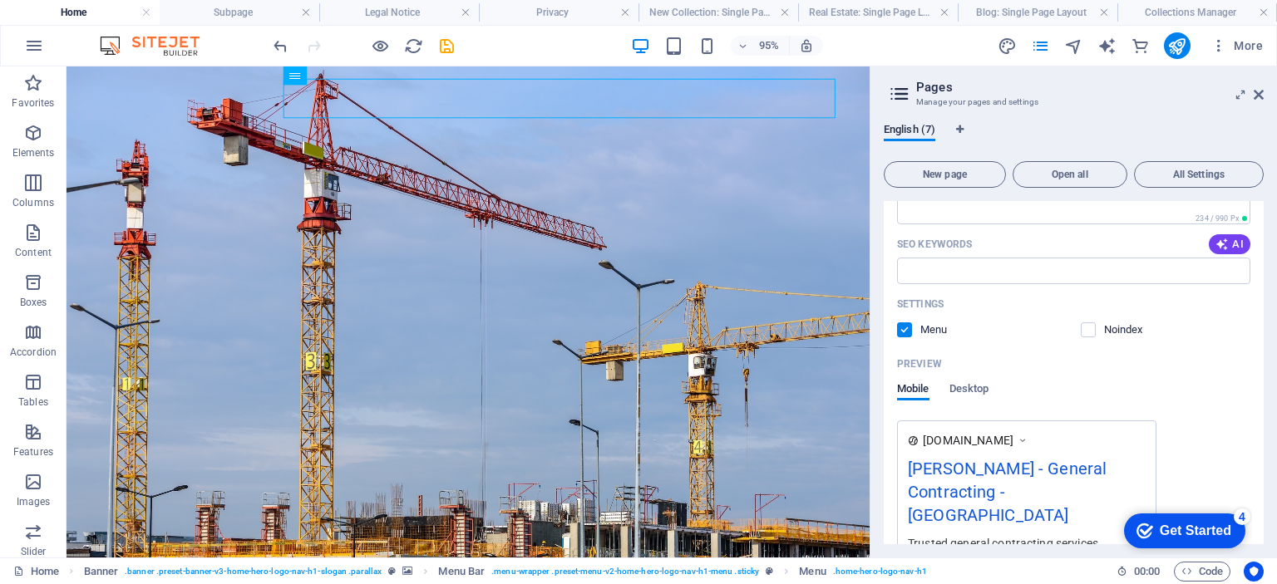
click at [921, 475] on div "[PERSON_NAME] - General Contracting - [GEOGRAPHIC_DATA]" at bounding box center [1027, 495] width 238 height 79
click at [923, 470] on div "[PERSON_NAME] - General Contracting - [GEOGRAPHIC_DATA]" at bounding box center [1027, 495] width 238 height 79
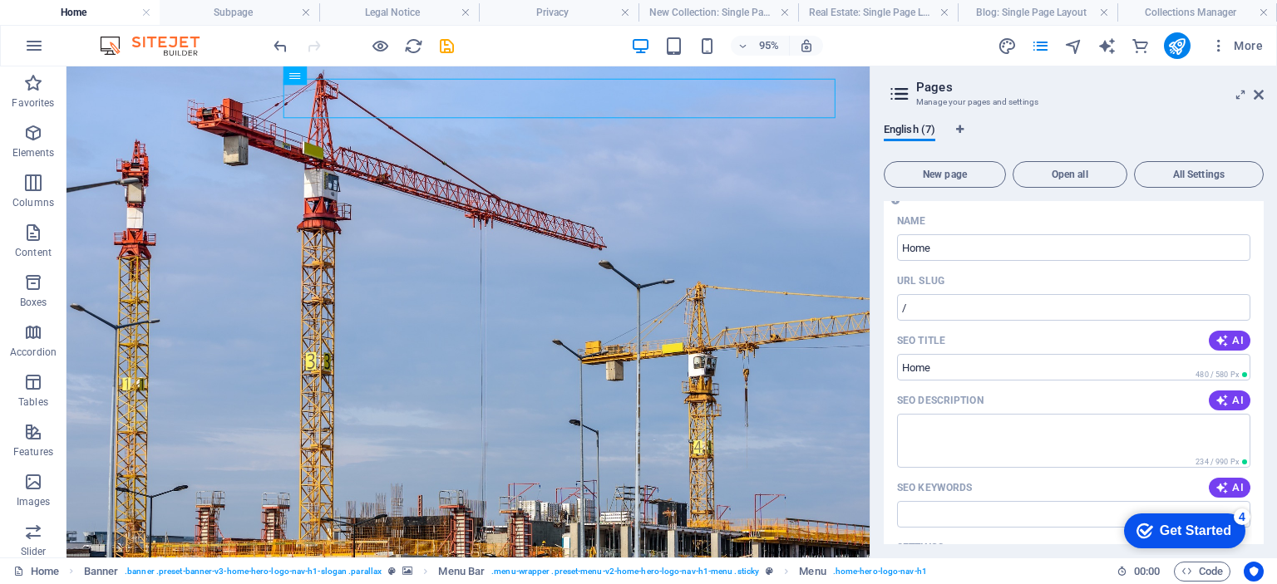
scroll to position [0, 0]
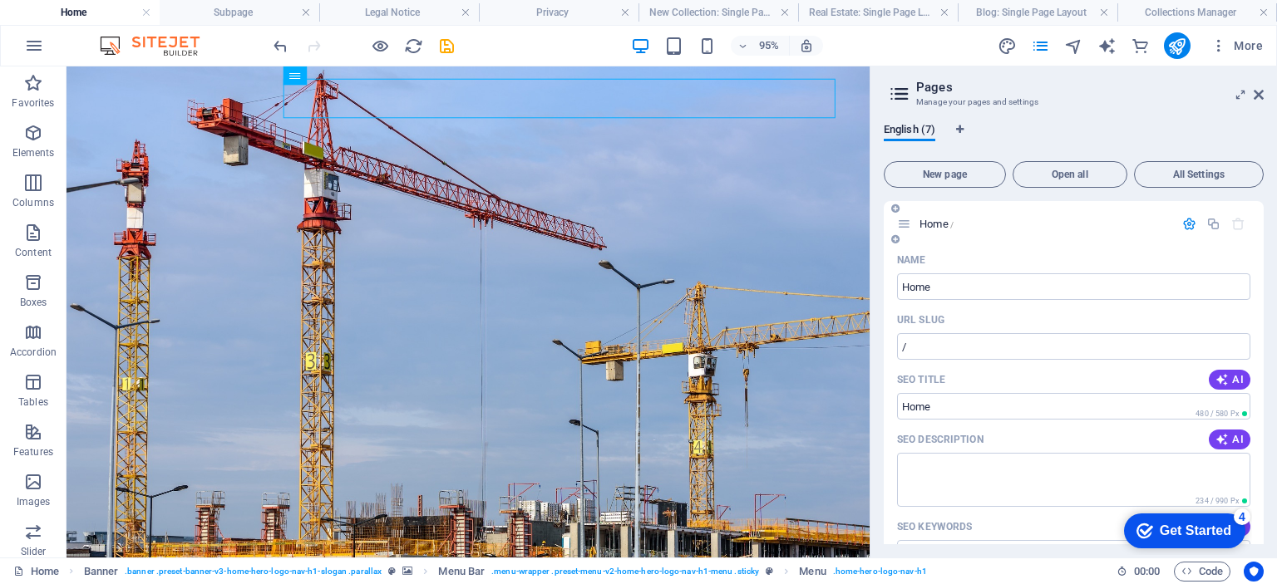
click at [1189, 223] on icon "button" at bounding box center [1189, 224] width 14 height 14
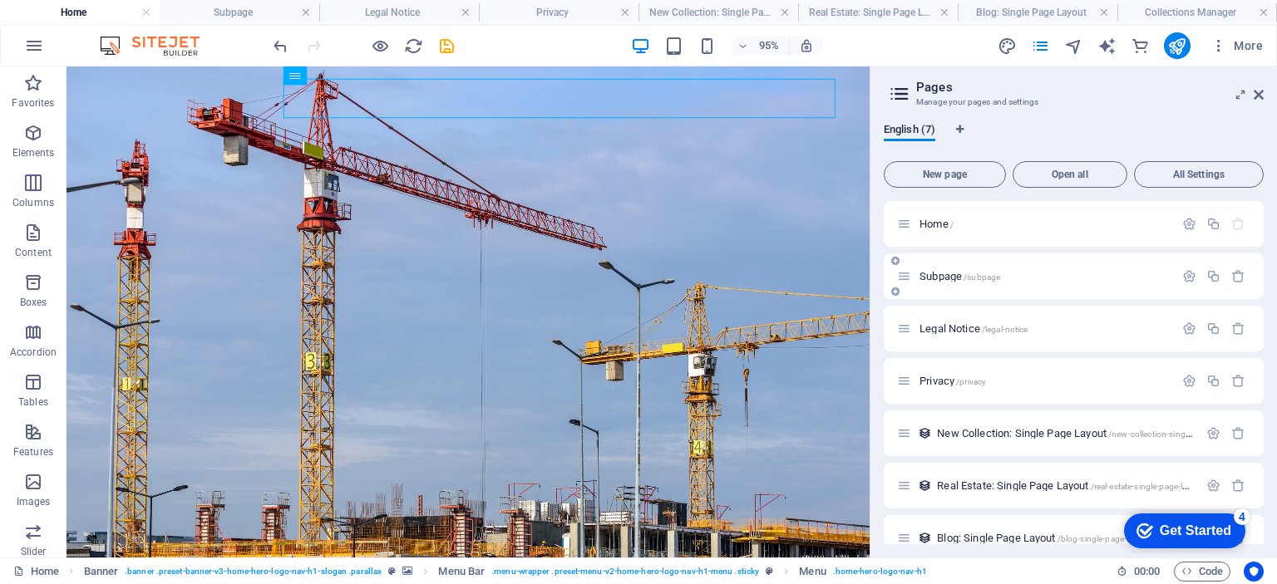
click at [1107, 283] on div "Subpage /subpage" at bounding box center [1035, 276] width 277 height 19
click at [1191, 268] on div at bounding box center [1213, 277] width 73 height 18
drag, startPoint x: 1191, startPoint y: 268, endPoint x: 1188, endPoint y: 278, distance: 9.5
click at [1188, 278] on div at bounding box center [1213, 277] width 73 height 18
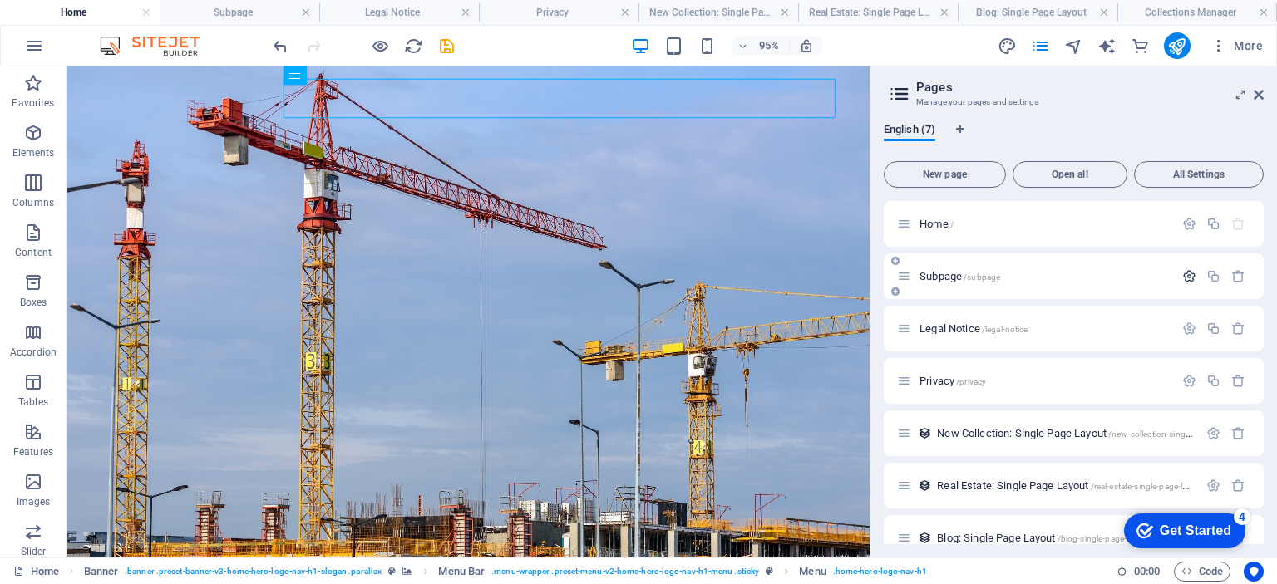
click at [1188, 278] on icon "button" at bounding box center [1189, 276] width 14 height 14
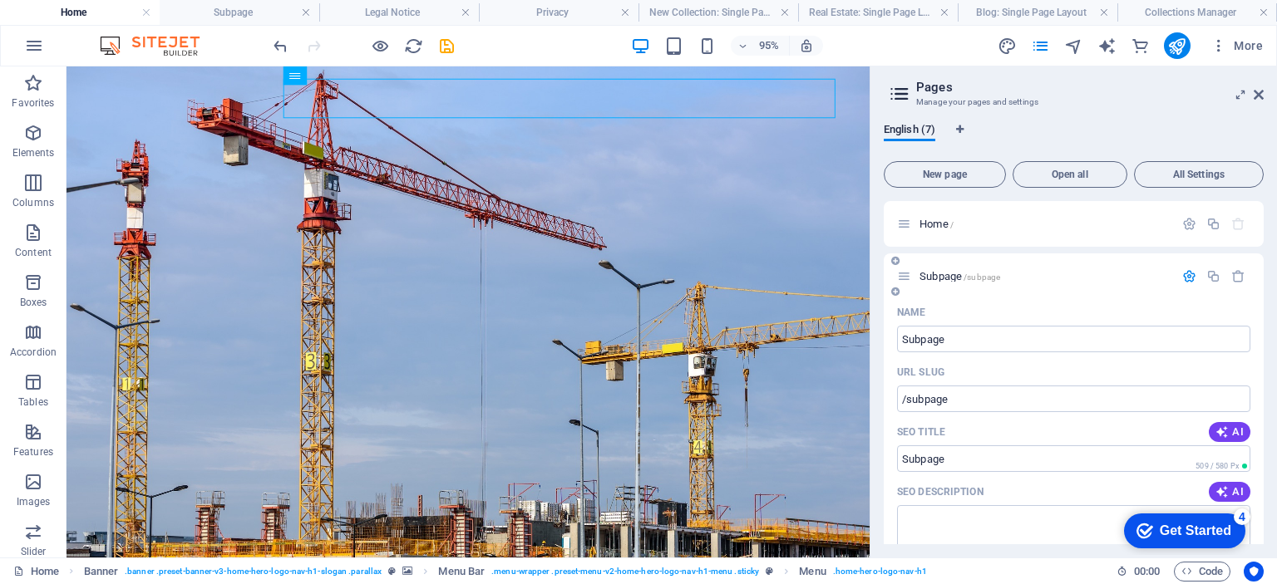
click at [1188, 278] on icon "button" at bounding box center [1189, 276] width 14 height 14
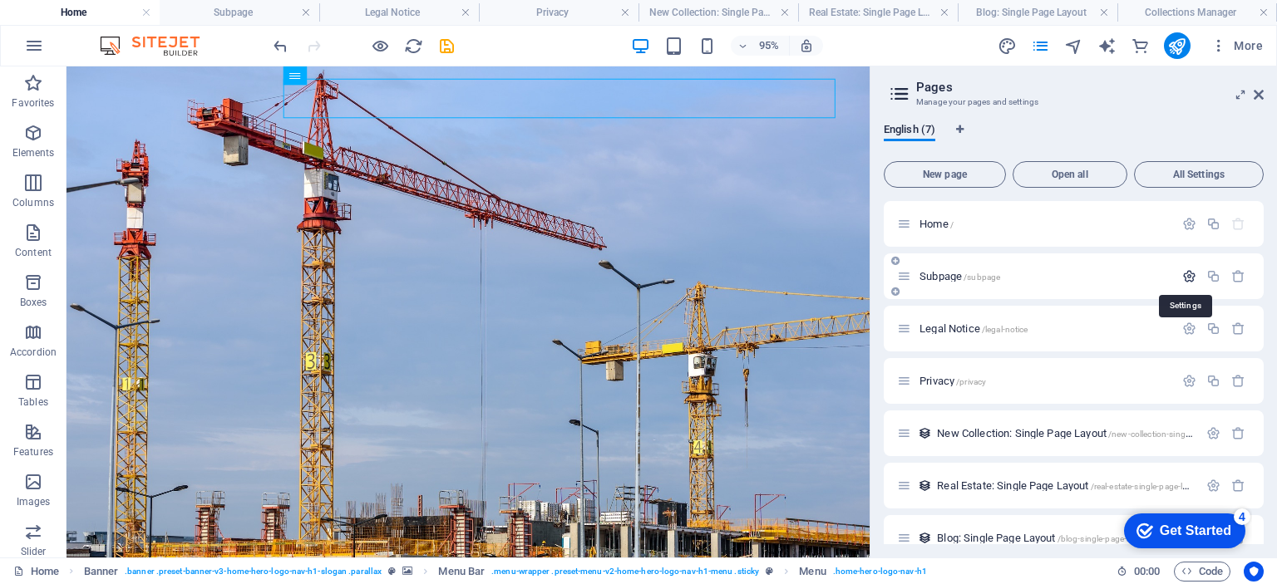
click at [1188, 278] on icon "button" at bounding box center [1189, 276] width 14 height 14
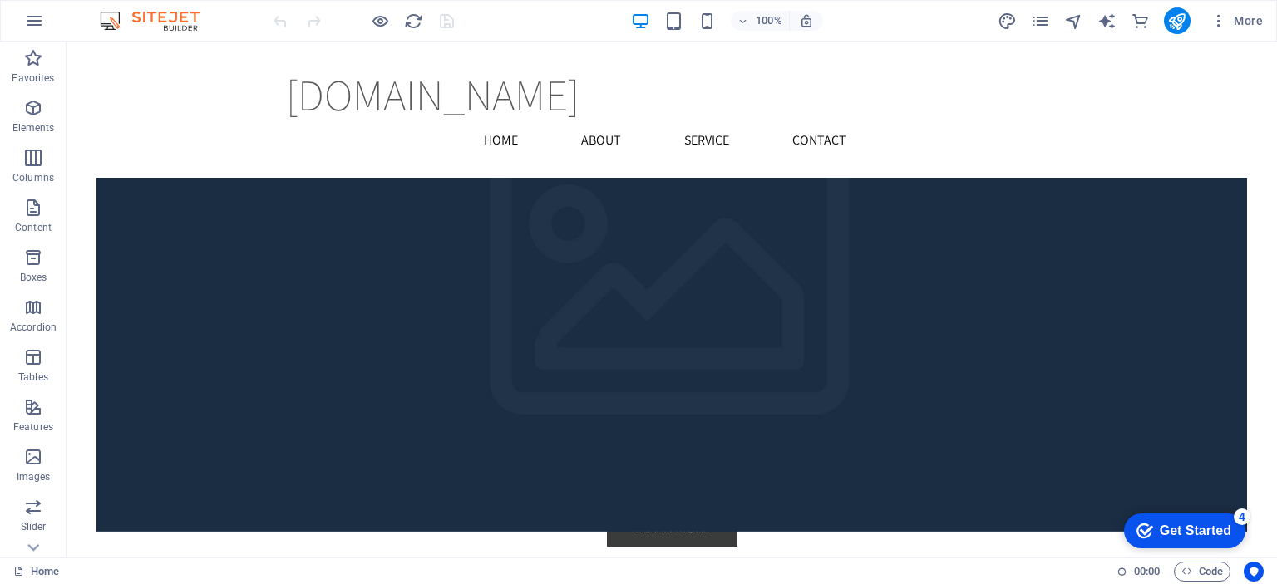
scroll to position [2292, 0]
